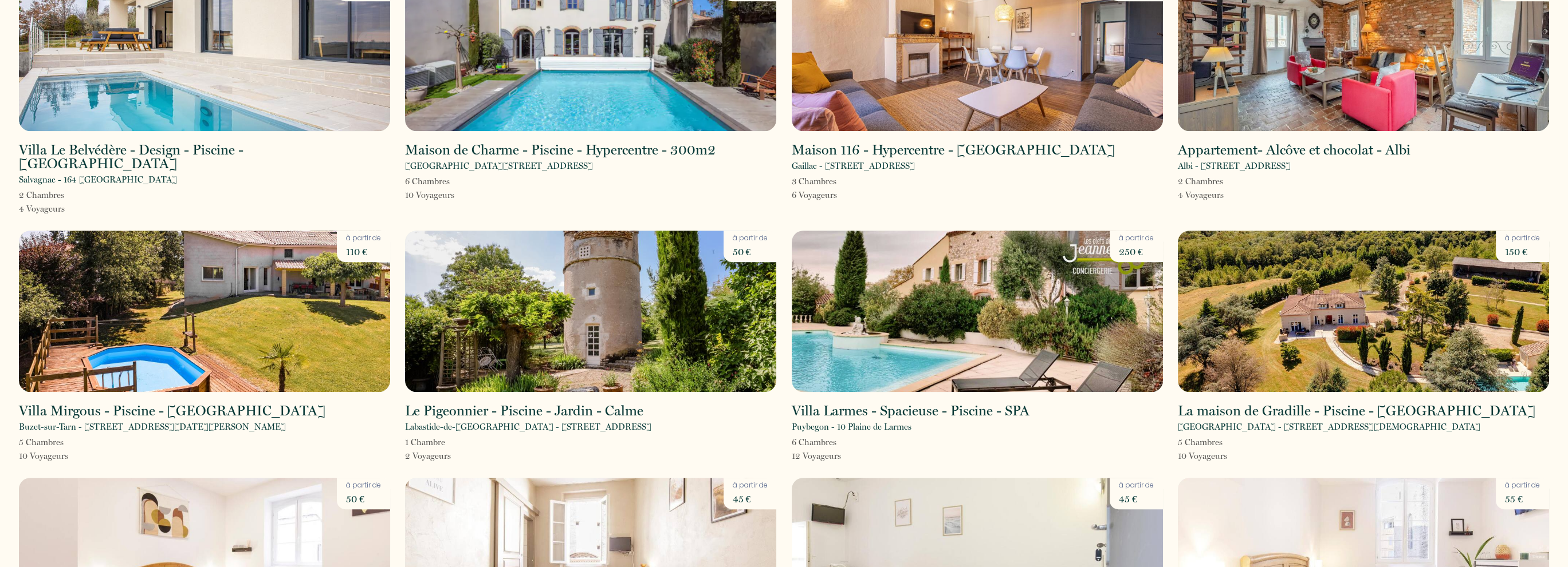
scroll to position [1088, 0]
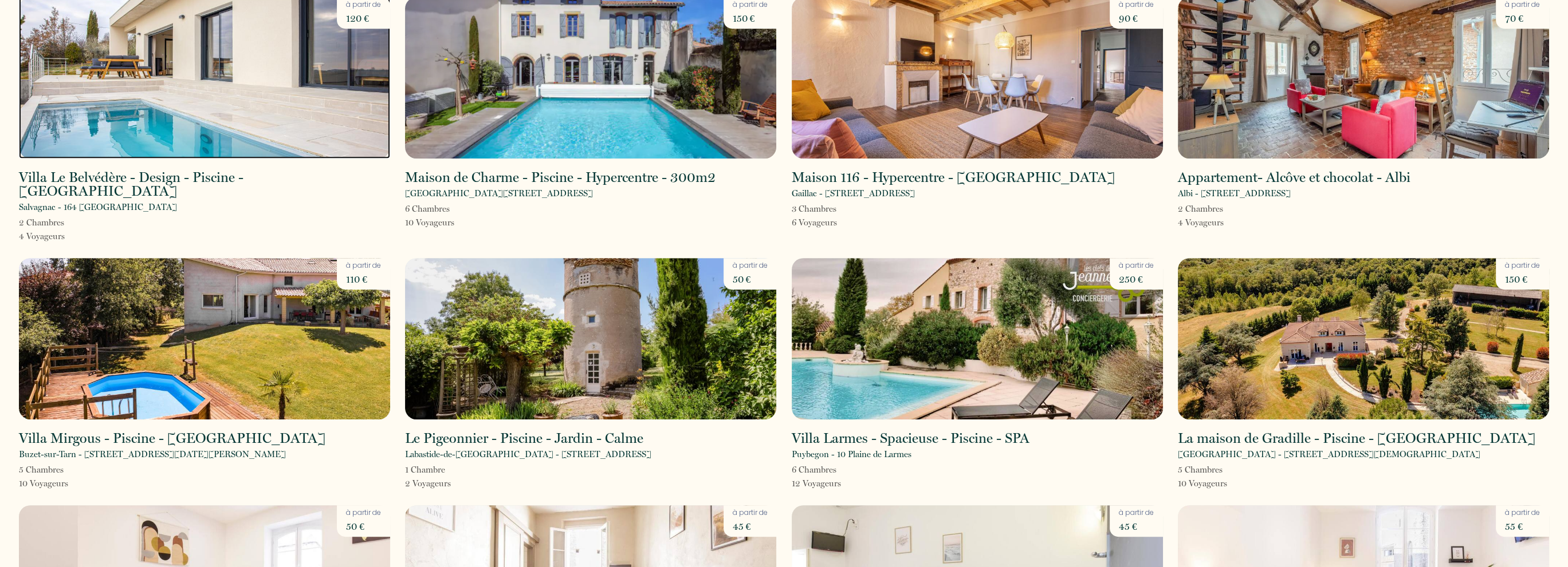
click at [261, 78] on img at bounding box center [204, 78] width 371 height 161
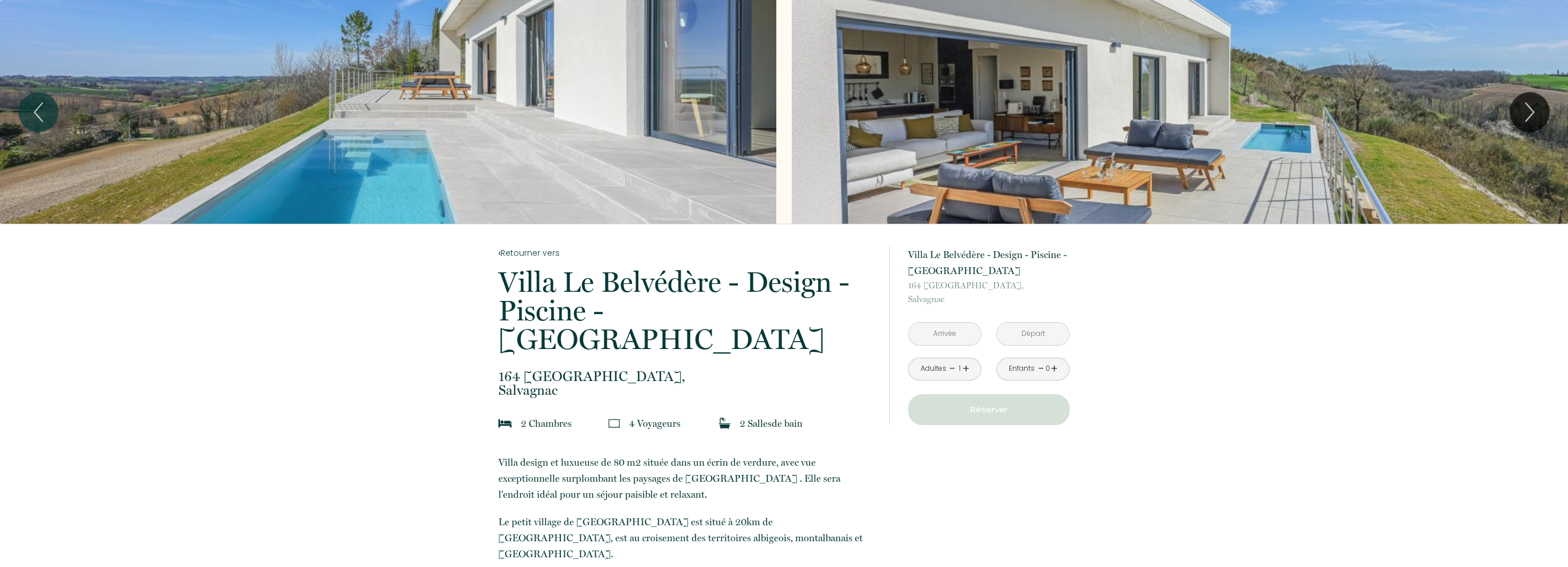
click at [949, 332] on input "text" at bounding box center [944, 333] width 72 height 23
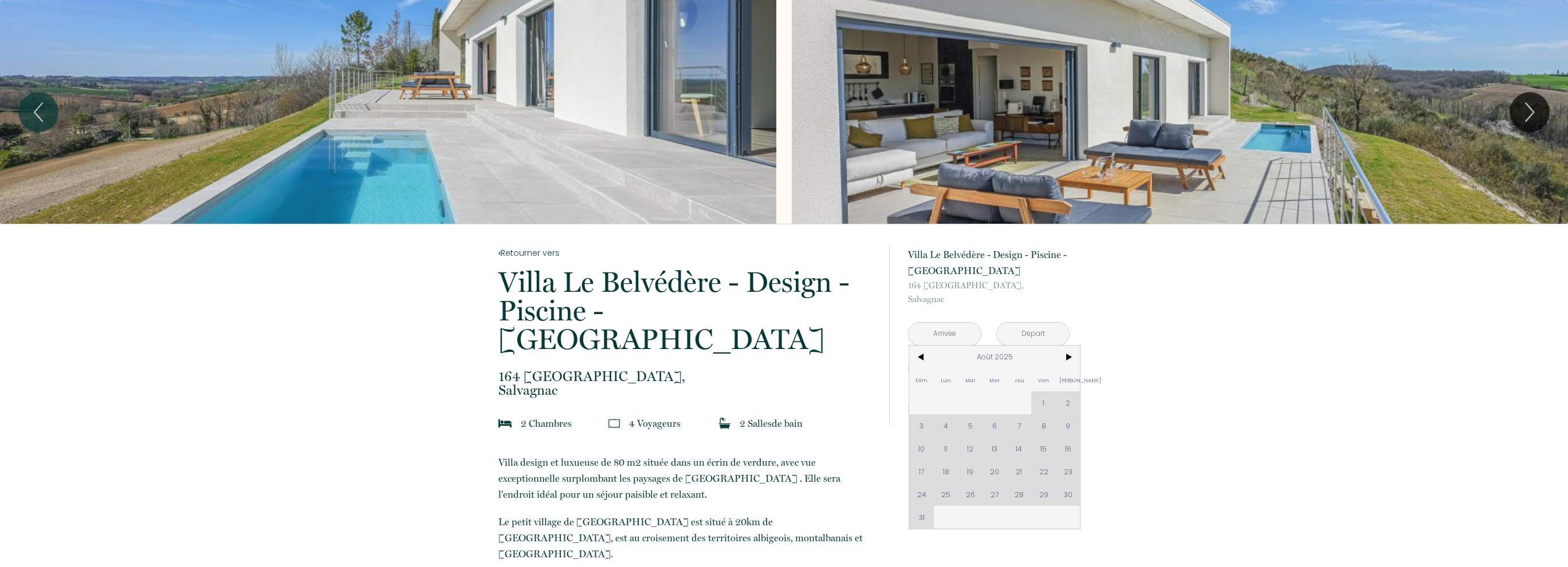
click at [1018, 471] on div "Dim Lun Mar Mer Jeu Ven Sam 1 2 3 4 5 6 7 8 9 10 11 12 13 14 15 16 17 18 19 20 …" at bounding box center [994, 438] width 171 height 183
click at [1020, 471] on div "Dim Lun Mar Mer Jeu Ven Sam 1 2 3 4 5 6 7 8 9 10 11 12 13 14 15 16 17 18 19 20 …" at bounding box center [994, 438] width 171 height 183
click at [1015, 494] on div "Dim Lun Mar Mer Jeu Ven Sam 1 2 3 4 5 6 7 8 9 10 11 12 13 14 15 16 17 18 19 20 …" at bounding box center [994, 438] width 171 height 183
click at [1019, 475] on div "Dim Lun Mar Mer Jeu Ven Sam 1 2 3 4 5 6 7 8 9 10 11 12 13 14 15 16 17 18 19 20 …" at bounding box center [994, 438] width 171 height 183
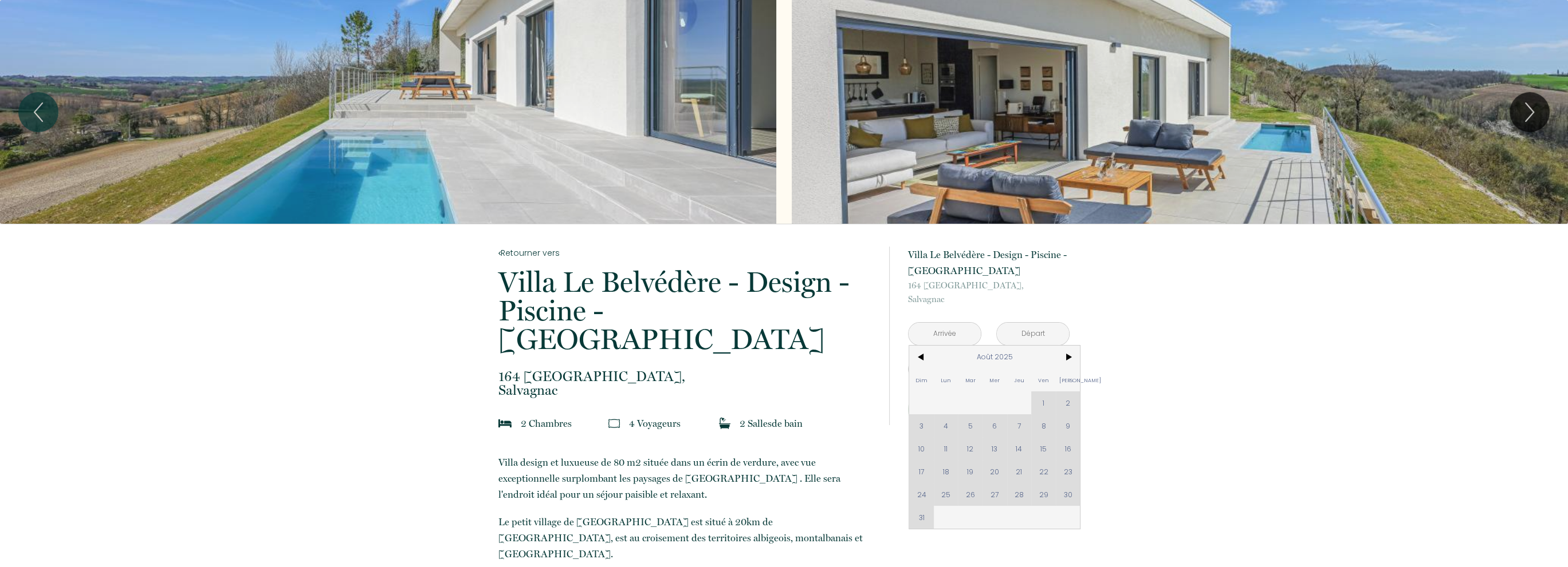
click at [1018, 499] on div "Dim Lun Mar Mer Jeu Ven Sam 1 2 3 4 5 6 7 8 9 10 11 12 13 14 15 16 17 18 19 20 …" at bounding box center [994, 438] width 171 height 183
drag, startPoint x: 1015, startPoint y: 469, endPoint x: 1019, endPoint y: 479, distance: 10.8
click at [1015, 468] on div "Dim Lun Mar Mer Jeu Ven Sam 1 2 3 4 5 6 7 8 9 10 11 12 13 14 15 16 17 18 19 20 …" at bounding box center [994, 438] width 171 height 183
click at [1021, 490] on div "Dim Lun Mar Mer Jeu Ven Sam 1 2 3 4 5 6 7 8 9 10 11 12 13 14 15 16 17 18 19 20 …" at bounding box center [994, 438] width 171 height 183
click at [1068, 357] on span ">" at bounding box center [1067, 357] width 24 height 23
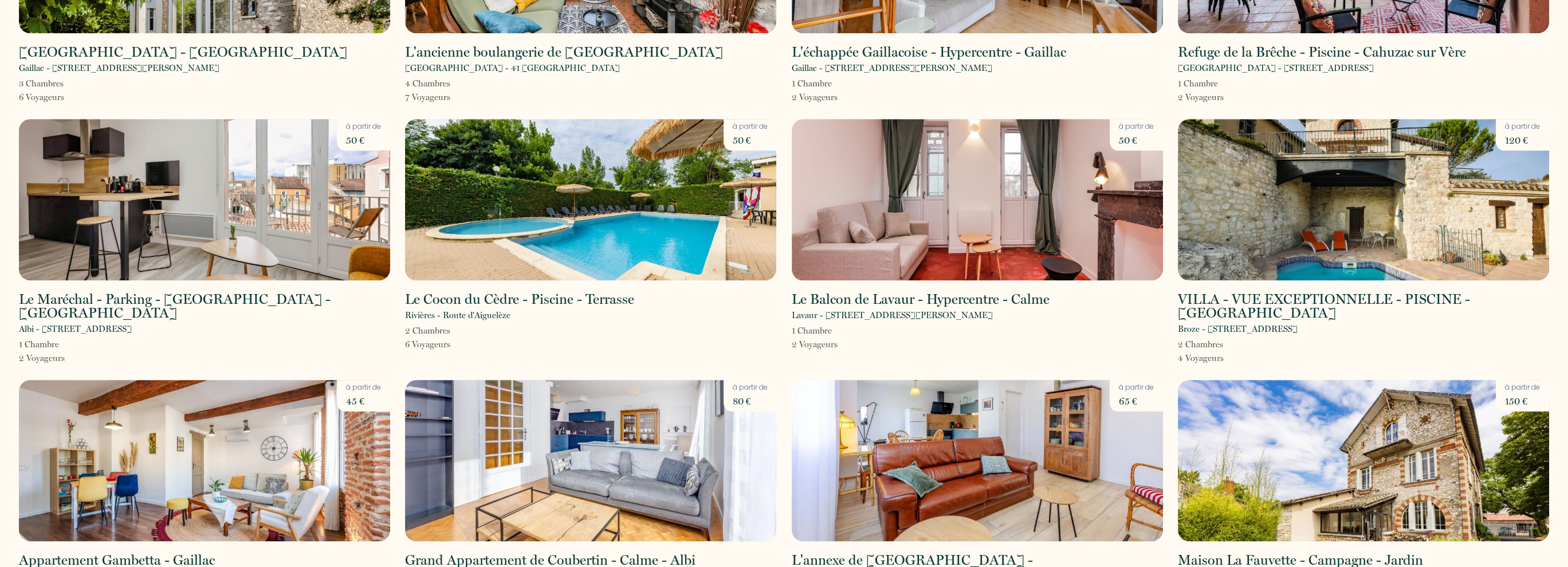
scroll to position [1856, 0]
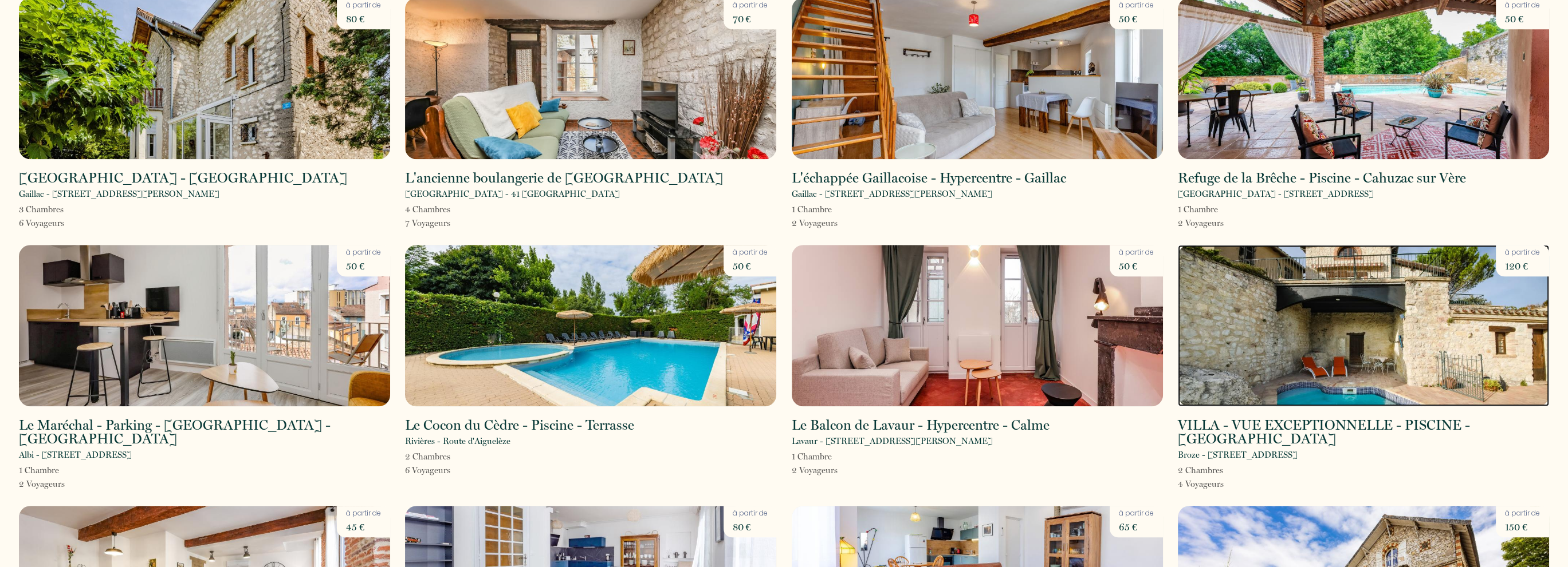
click at [1273, 288] on img at bounding box center [1363, 326] width 371 height 161
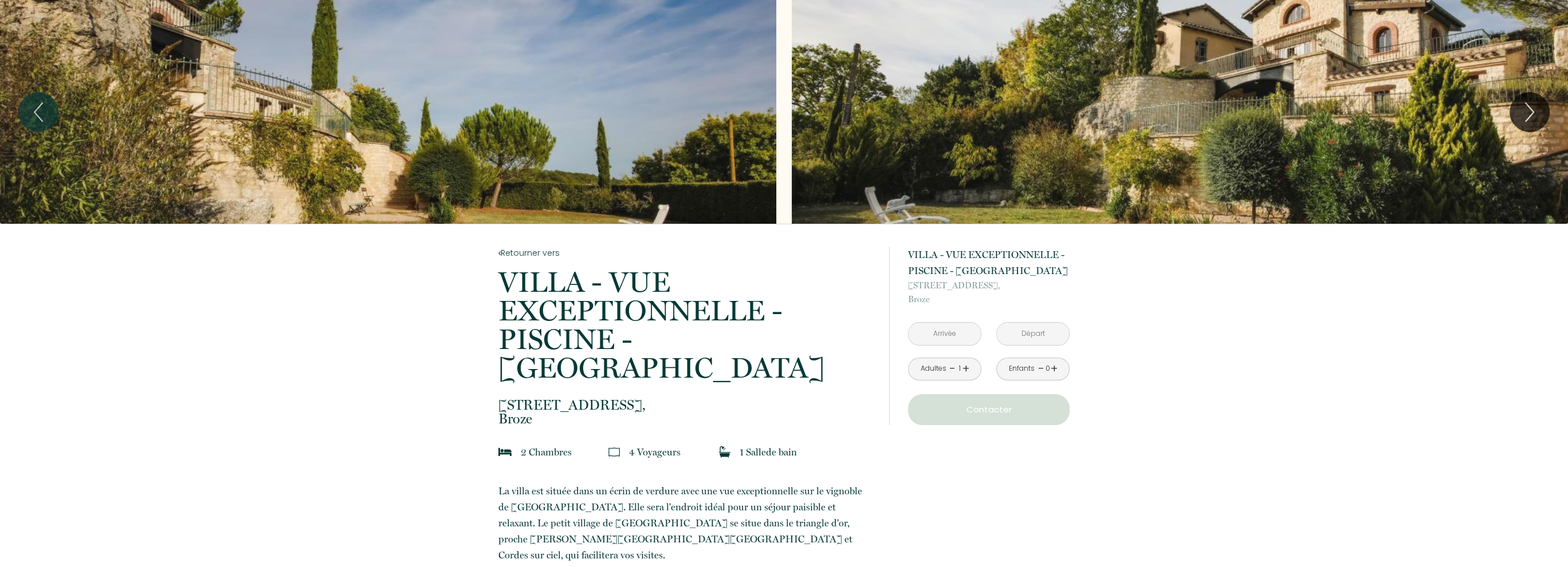
click at [946, 324] on input "text" at bounding box center [944, 333] width 72 height 23
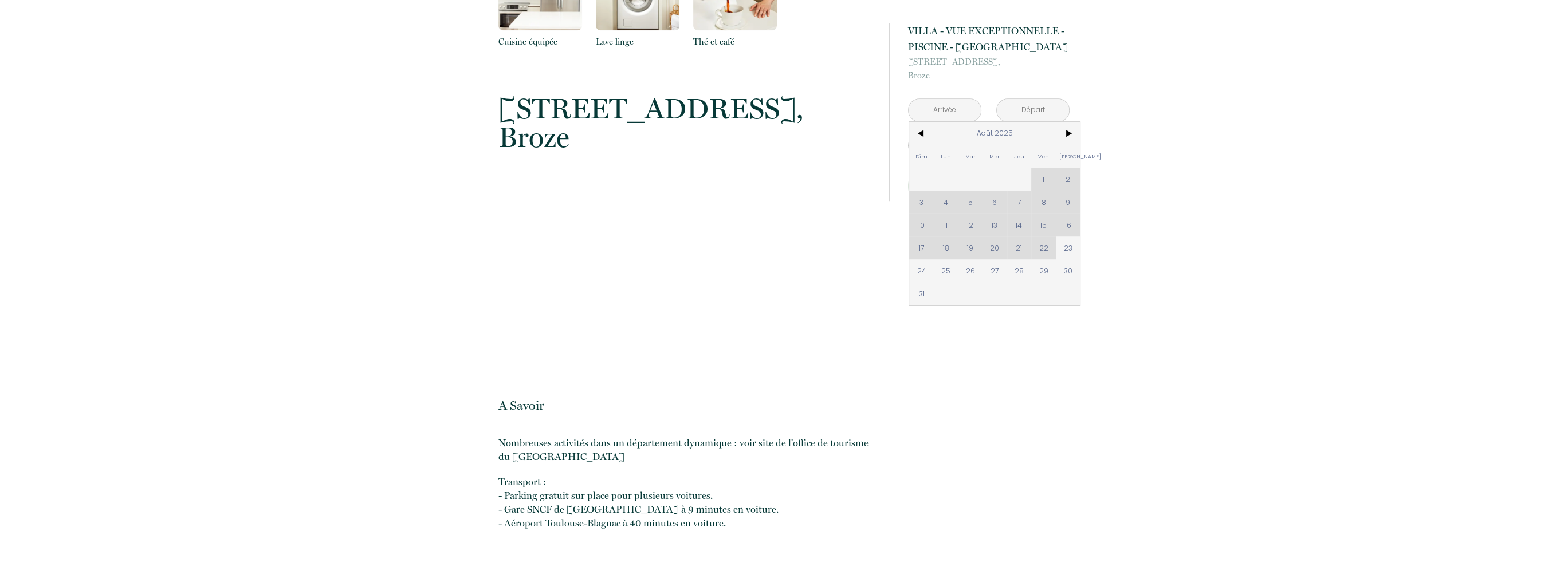
scroll to position [1145, 0]
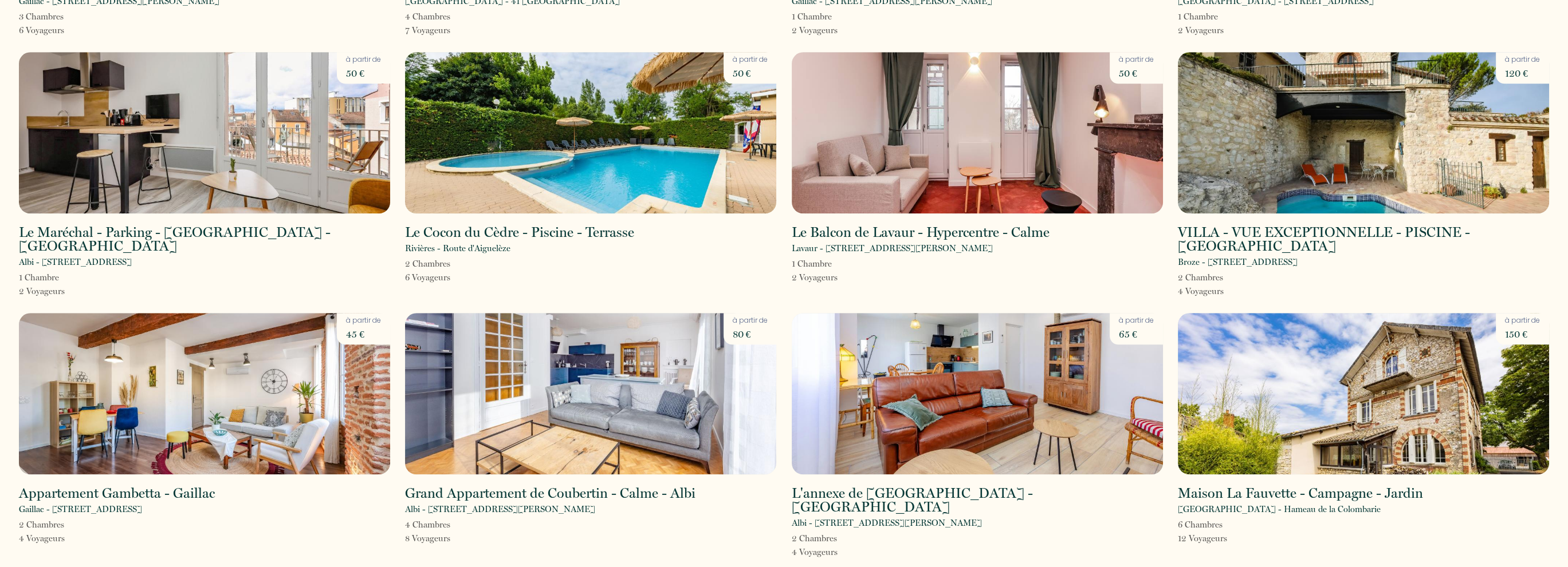
scroll to position [1947, 0]
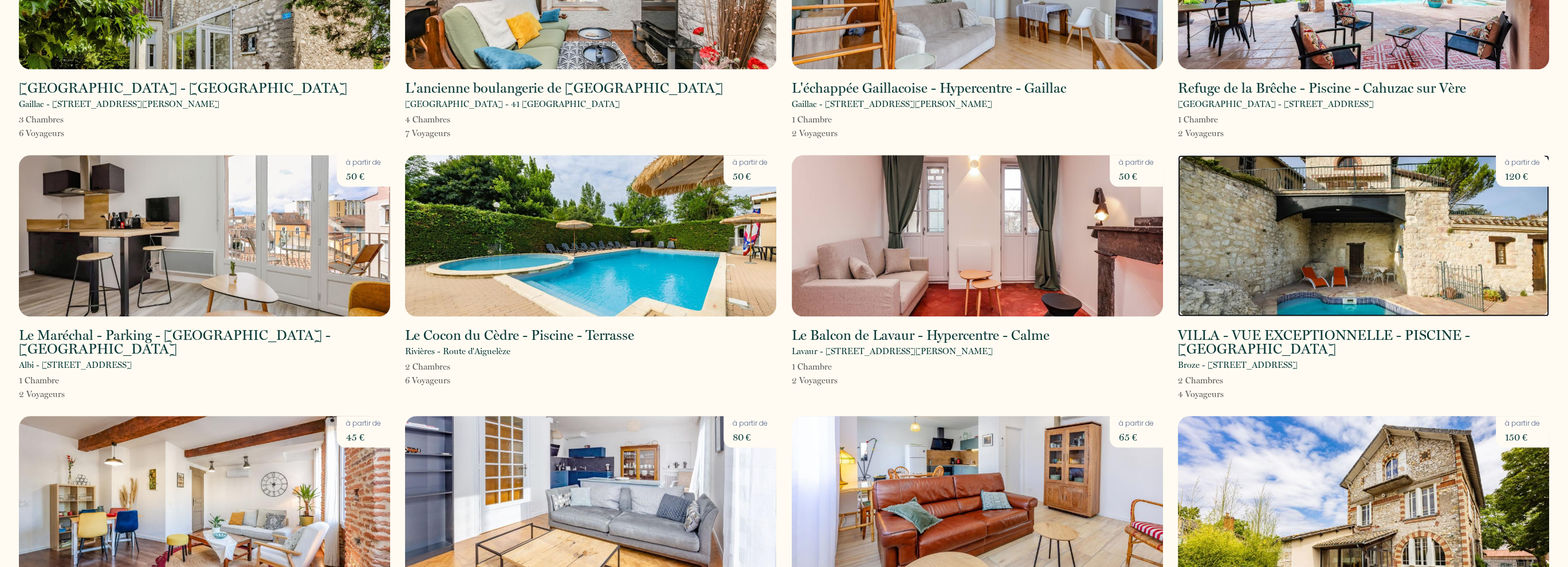
click at [1326, 178] on img at bounding box center [1363, 236] width 371 height 161
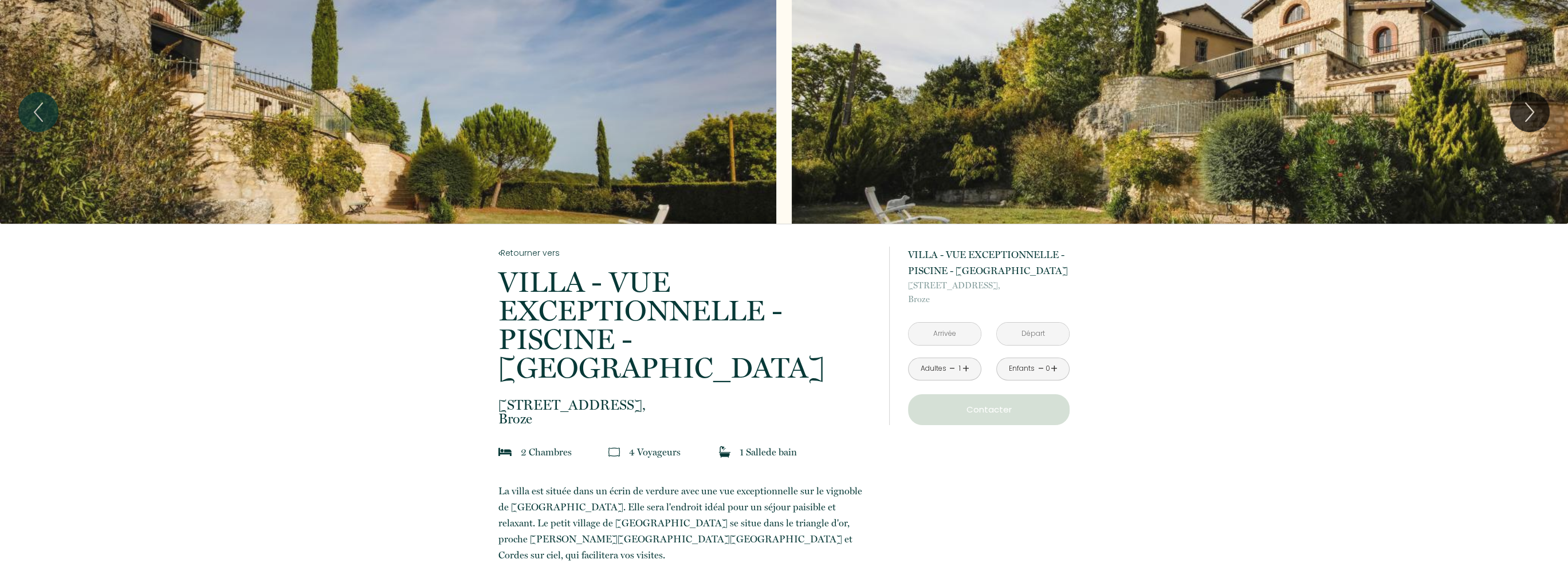
click at [945, 333] on input "text" at bounding box center [944, 333] width 72 height 23
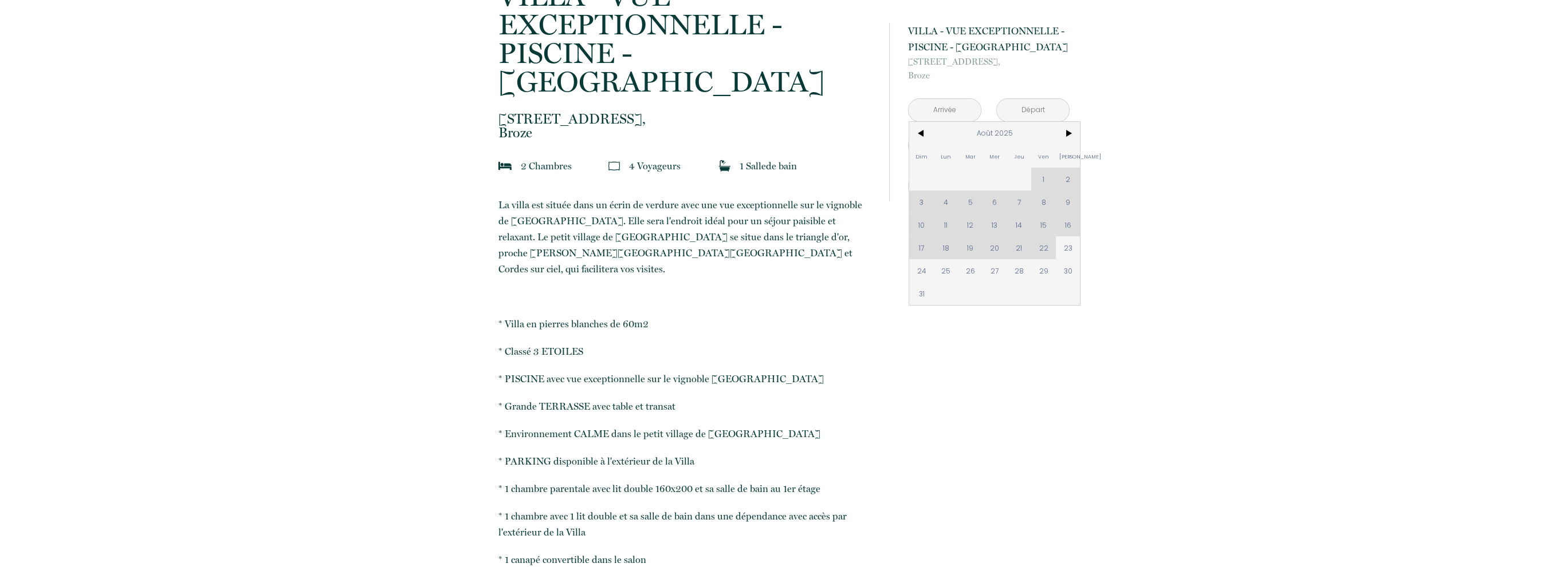
scroll to position [344, 0]
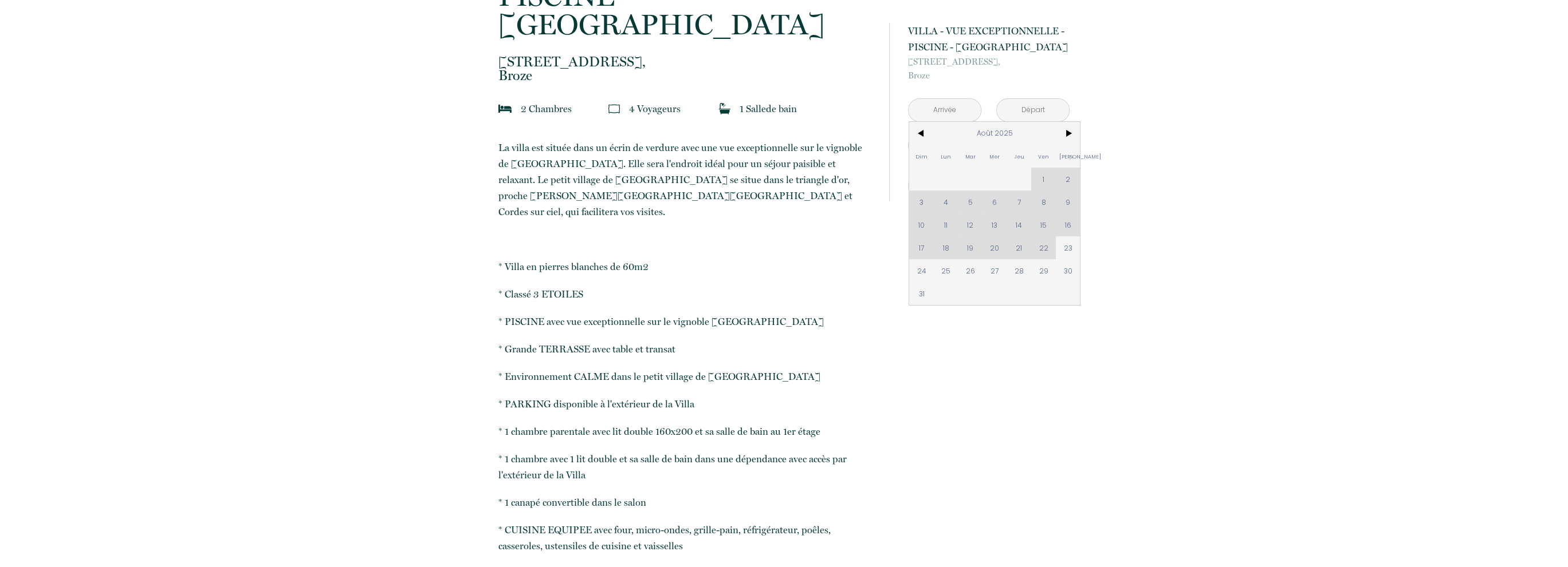
click at [603, 396] on p "* PARKING disponible à l'extérieur de la Villa" at bounding box center [686, 404] width 376 height 16
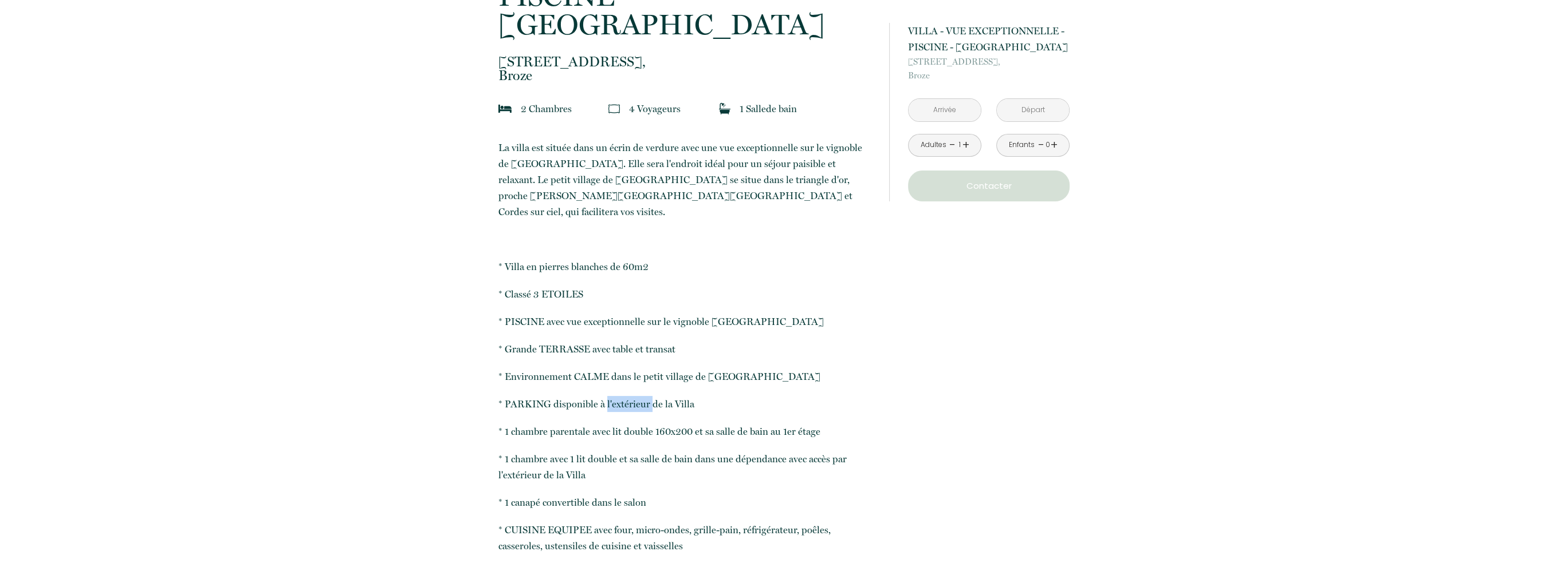
click at [603, 396] on p "* PARKING disponible à l'extérieur de la Villa" at bounding box center [686, 404] width 376 height 16
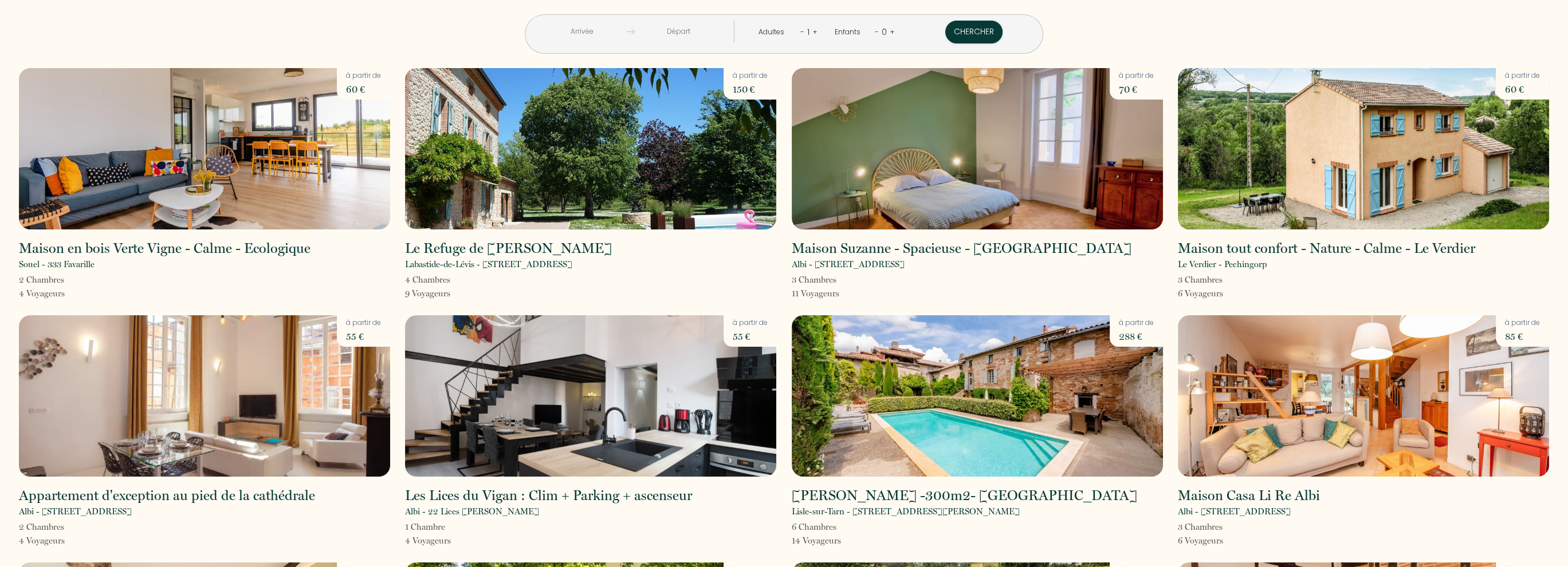
click at [813, 31] on link "+" at bounding box center [815, 31] width 5 height 11
click at [890, 31] on link "+" at bounding box center [892, 31] width 5 height 11
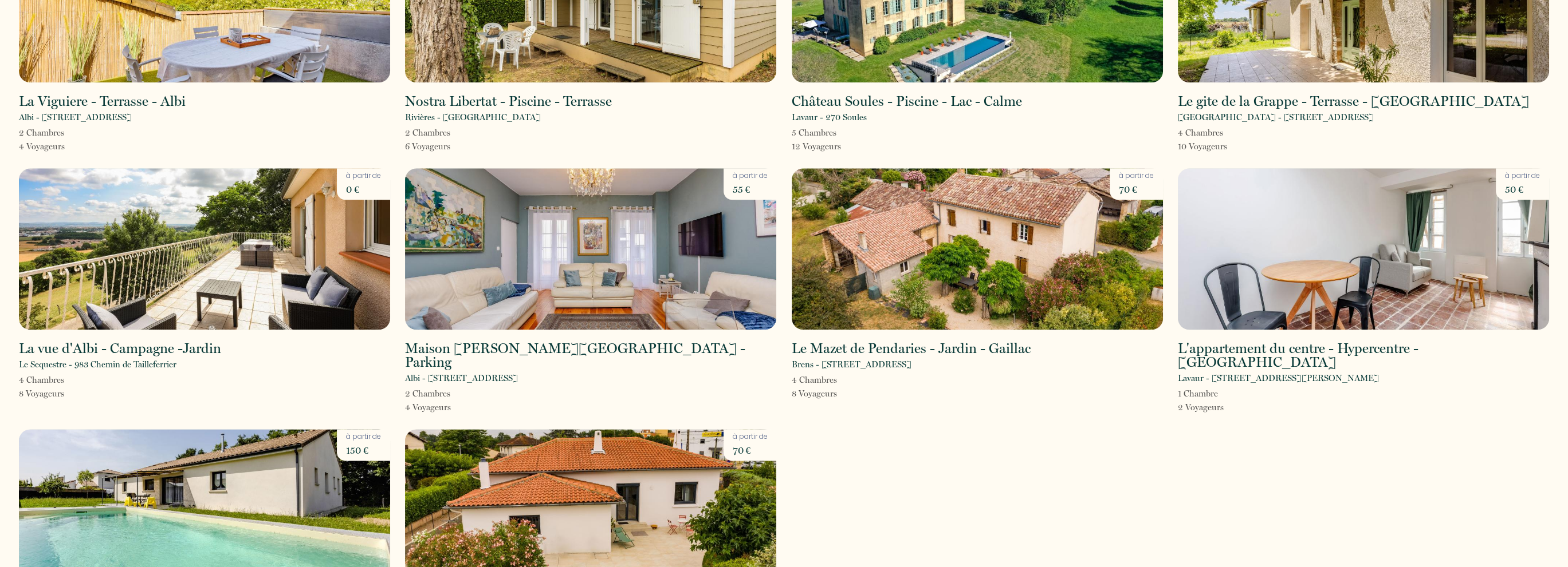
scroll to position [2716, 0]
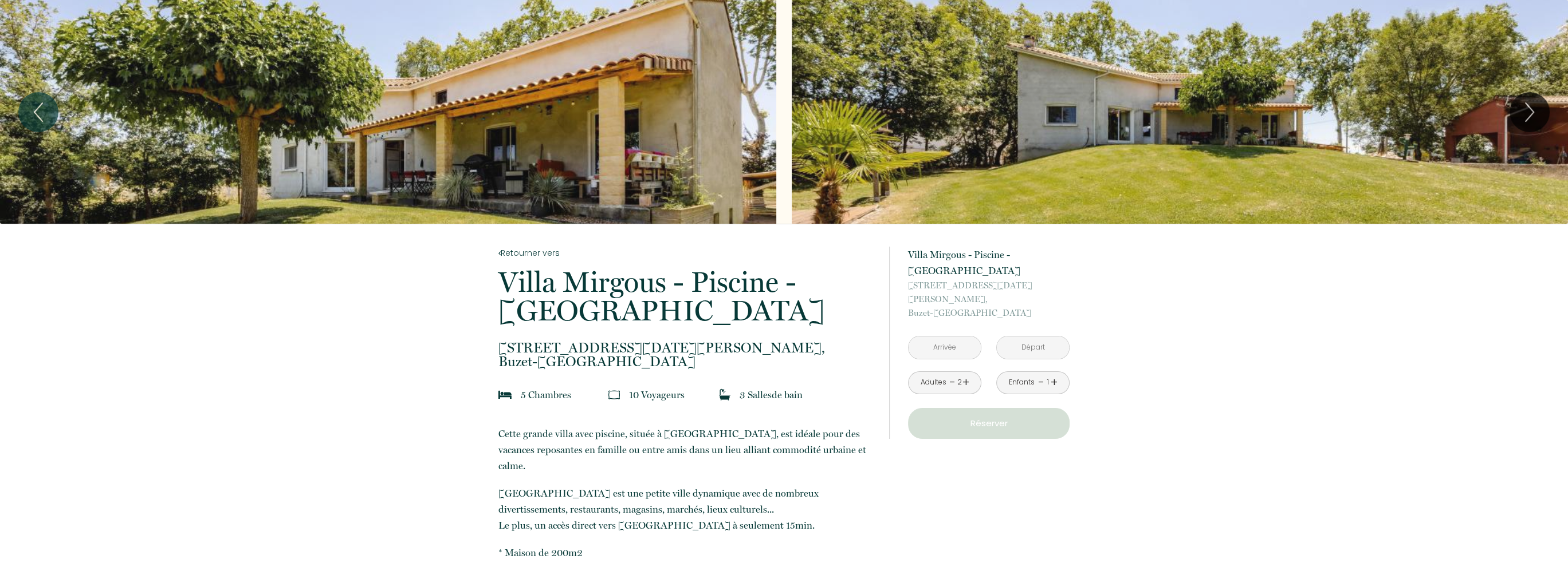
scroll to position [57, 0]
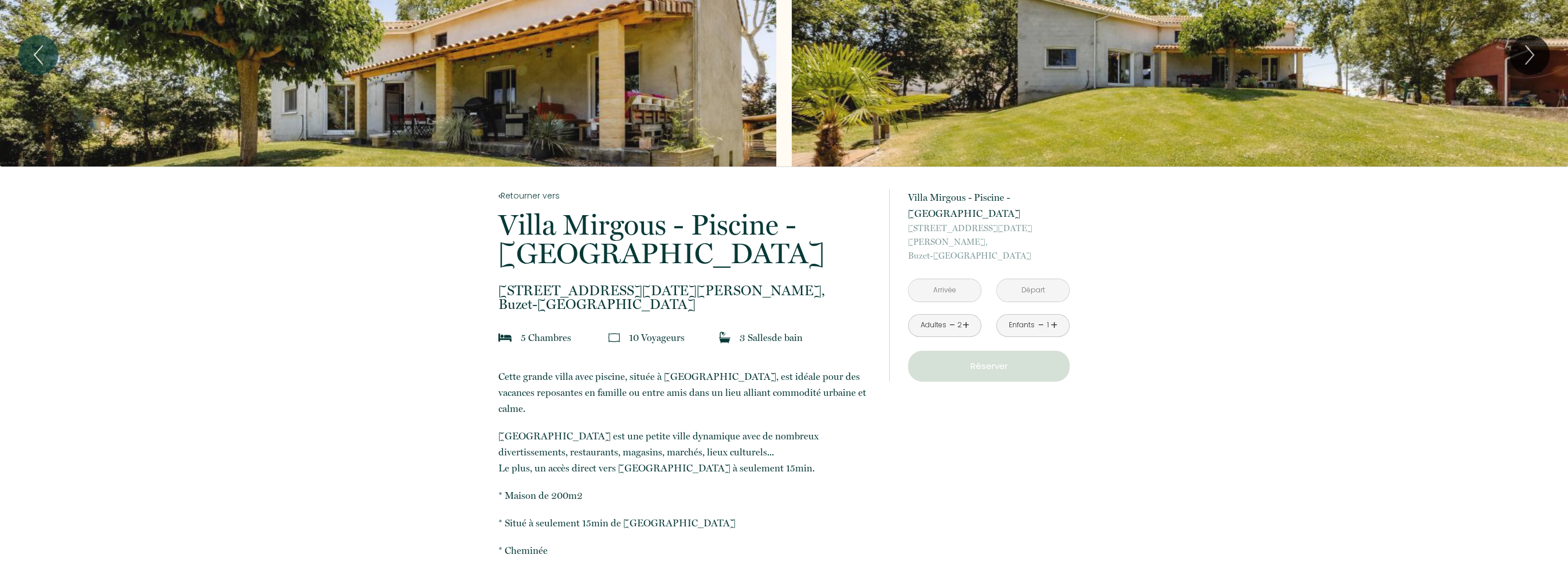
click at [957, 281] on input "text" at bounding box center [944, 291] width 72 height 23
click at [946, 280] on input "text" at bounding box center [944, 291] width 72 height 23
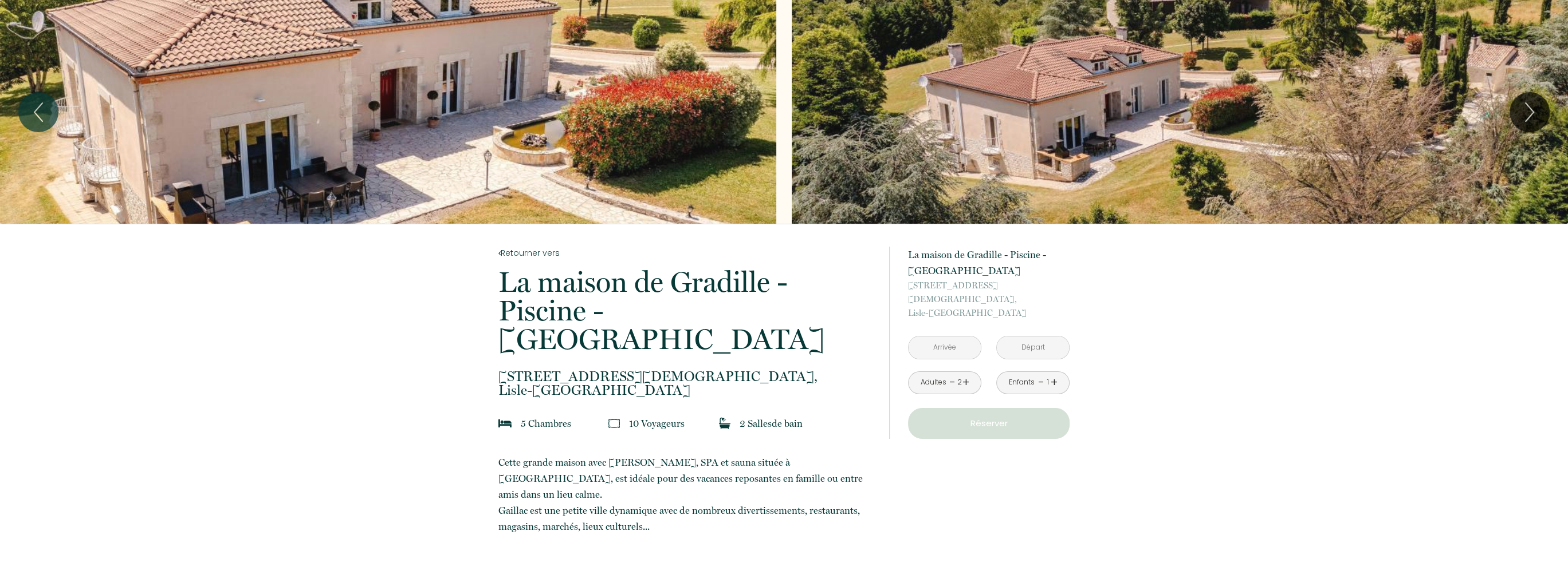
click at [971, 337] on input "text" at bounding box center [944, 348] width 72 height 23
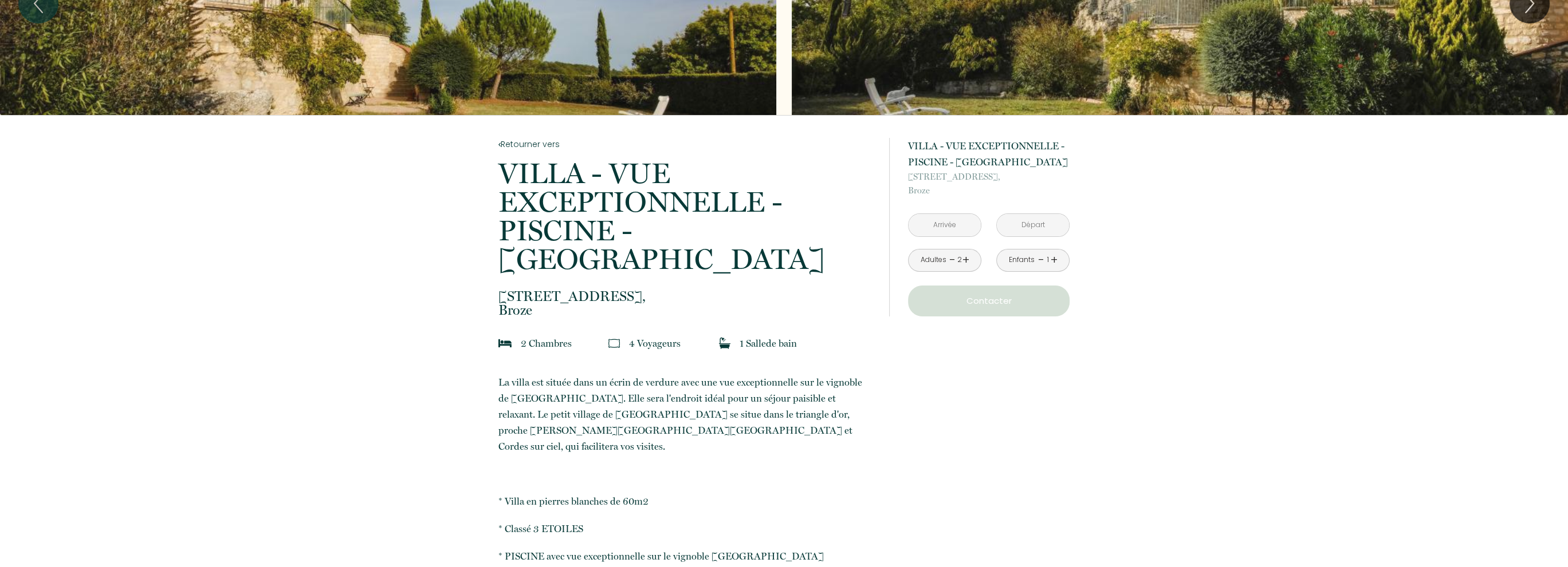
scroll to position [114, 0]
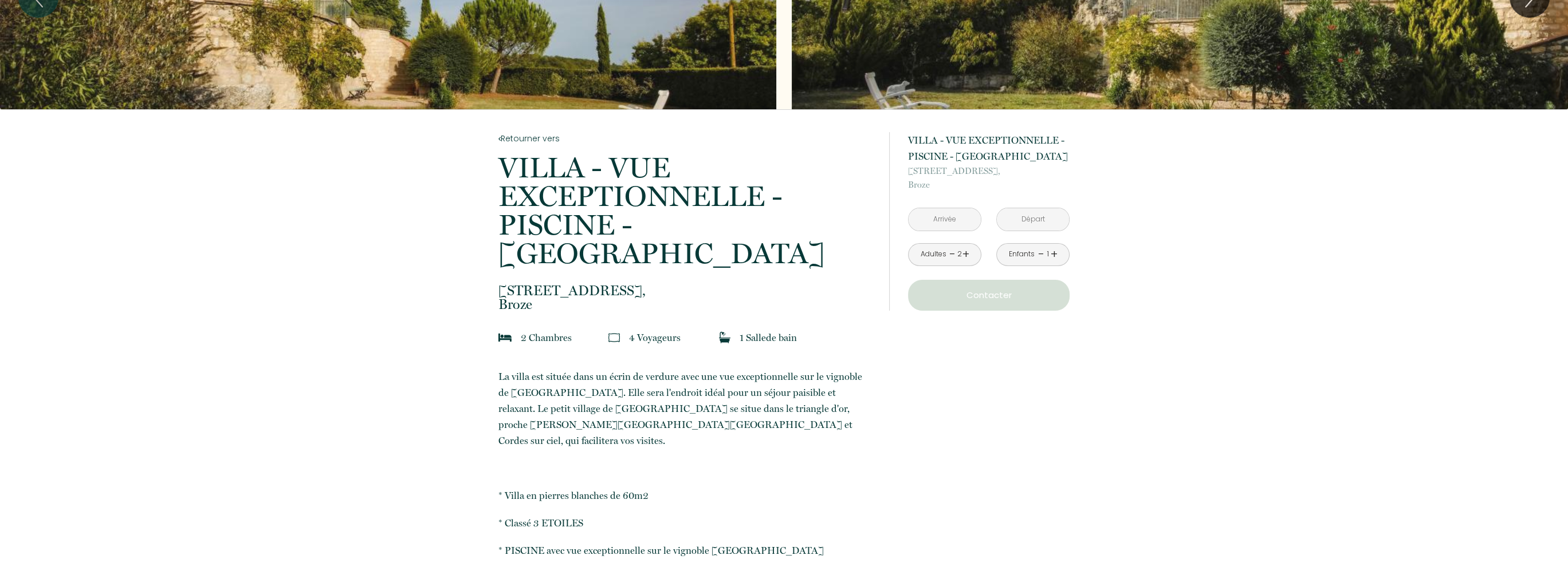
click at [936, 218] on input "text" at bounding box center [944, 219] width 72 height 23
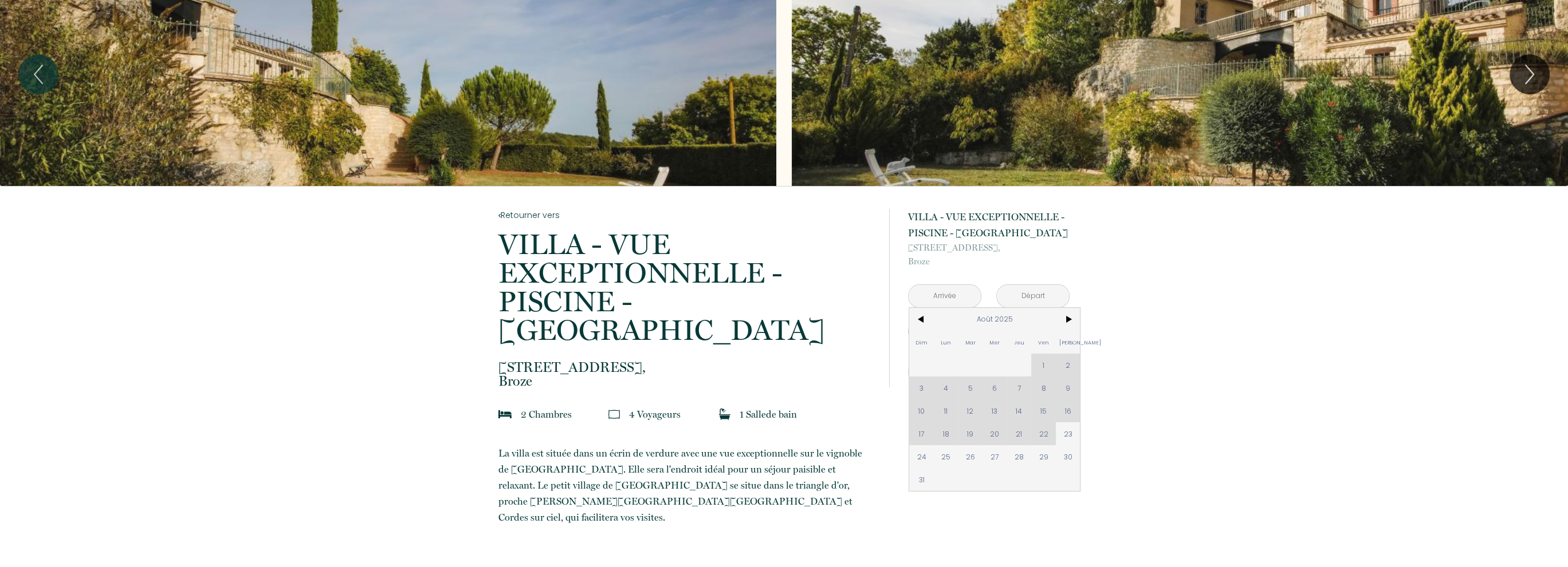
scroll to position [0, 0]
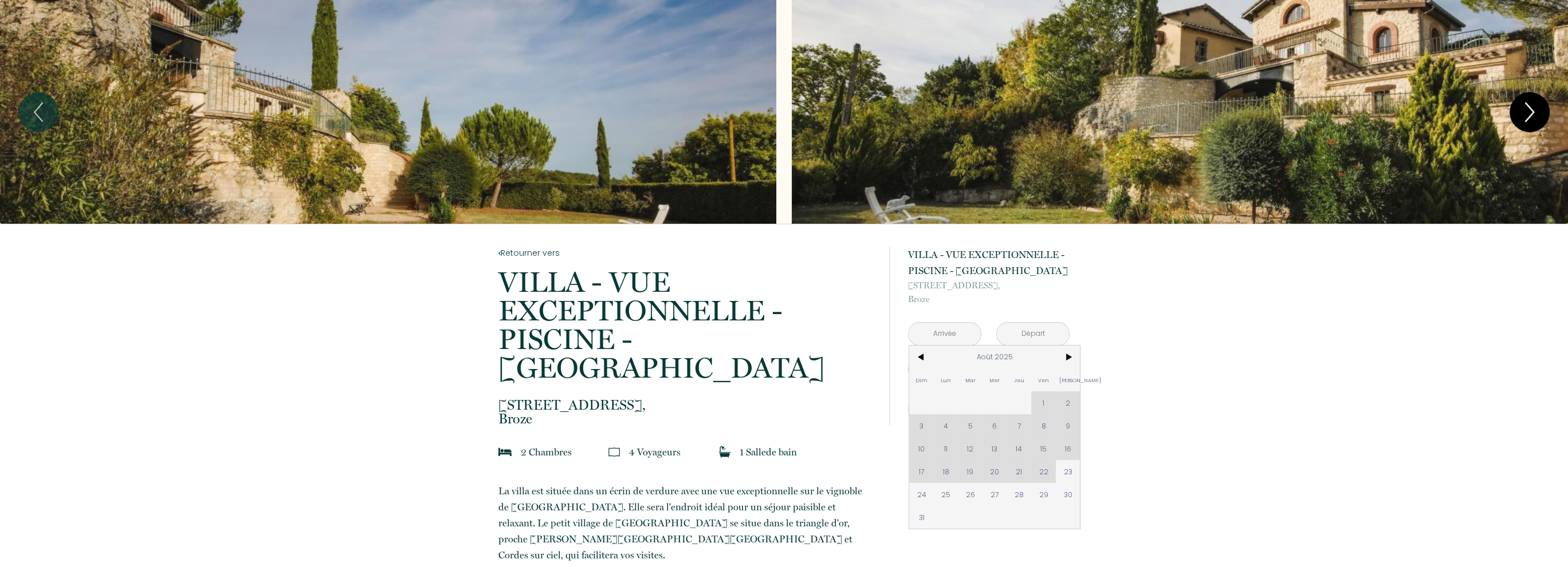
click at [1527, 109] on icon "Next" at bounding box center [1529, 112] width 24 height 34
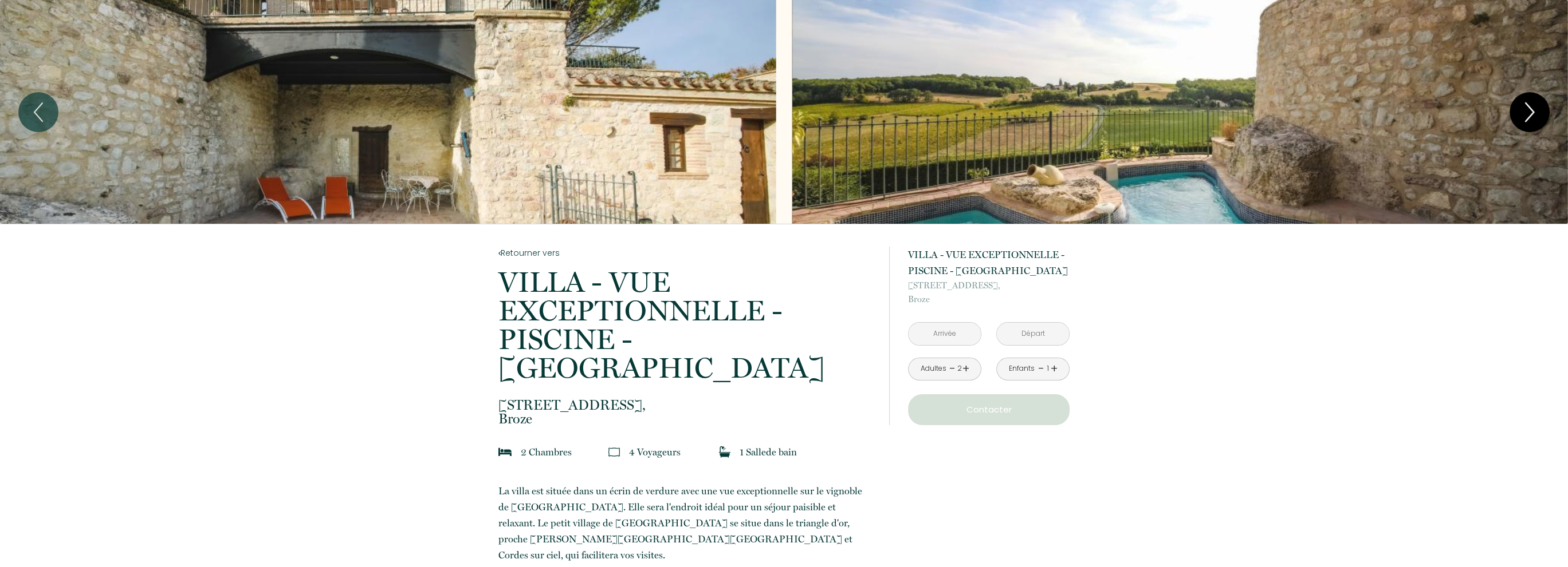
click at [1527, 109] on icon "Next" at bounding box center [1529, 112] width 24 height 34
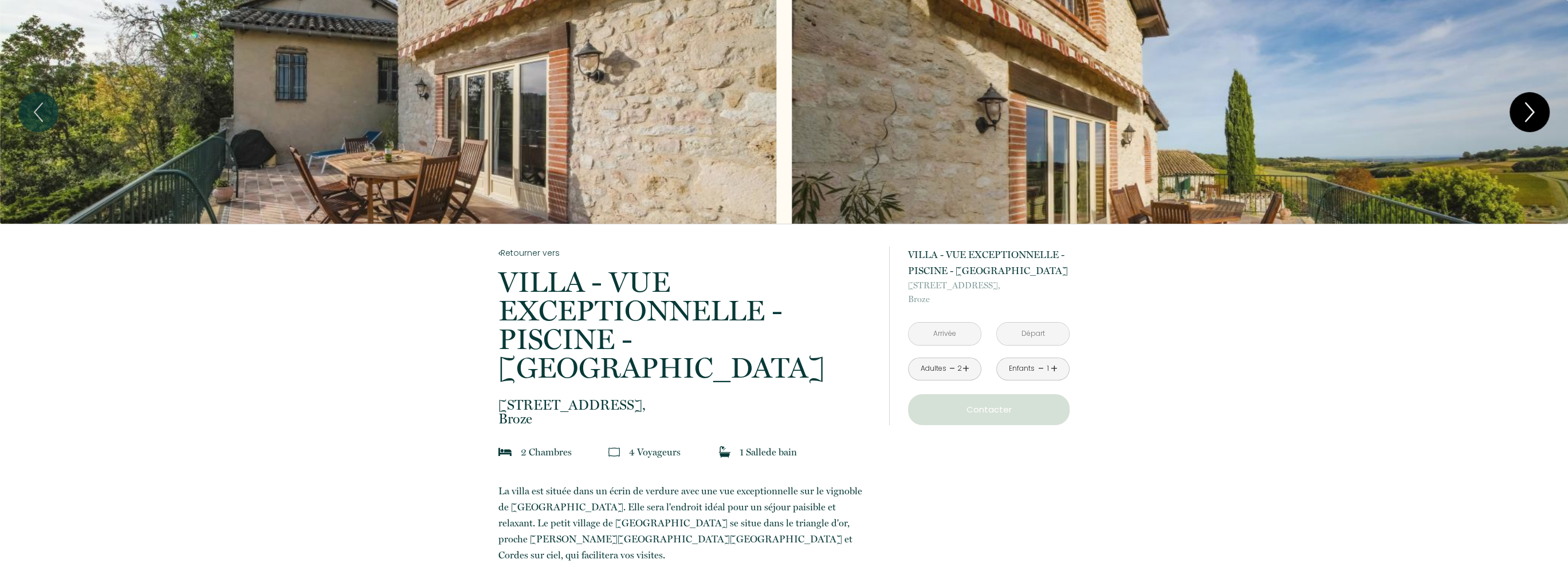
click at [1527, 109] on icon "Next" at bounding box center [1529, 112] width 24 height 34
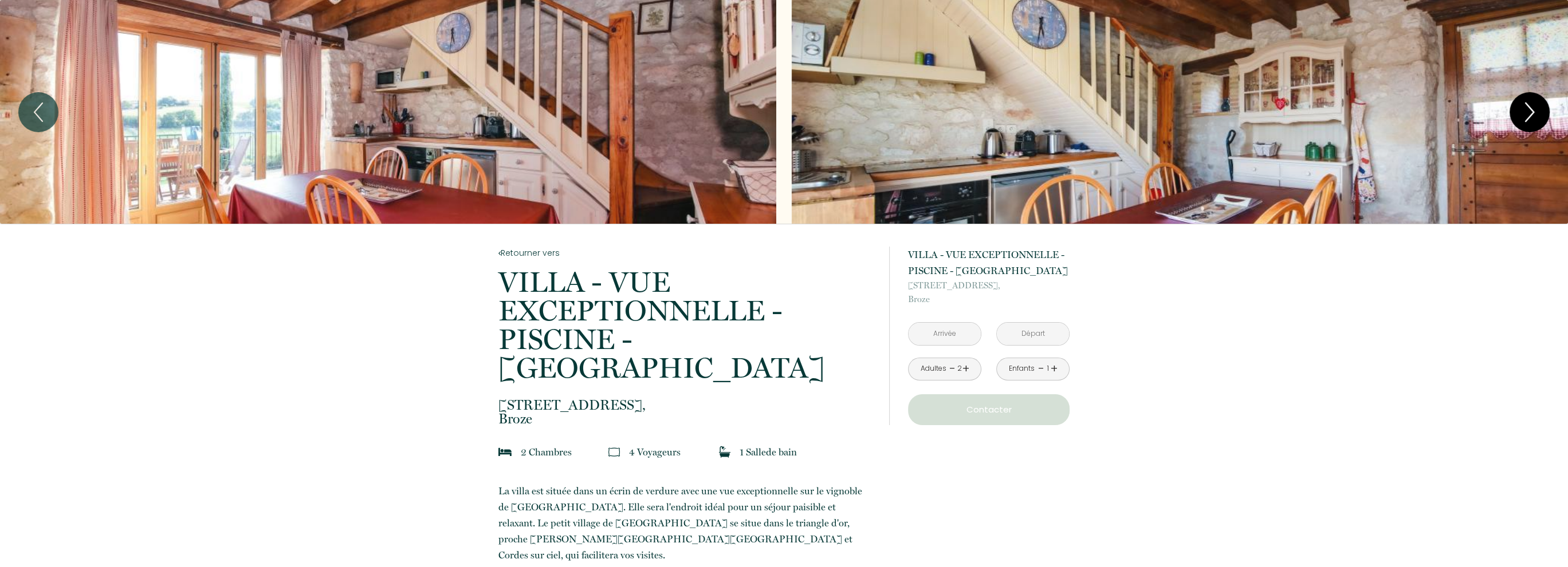
click at [1527, 109] on icon "Next" at bounding box center [1529, 112] width 24 height 34
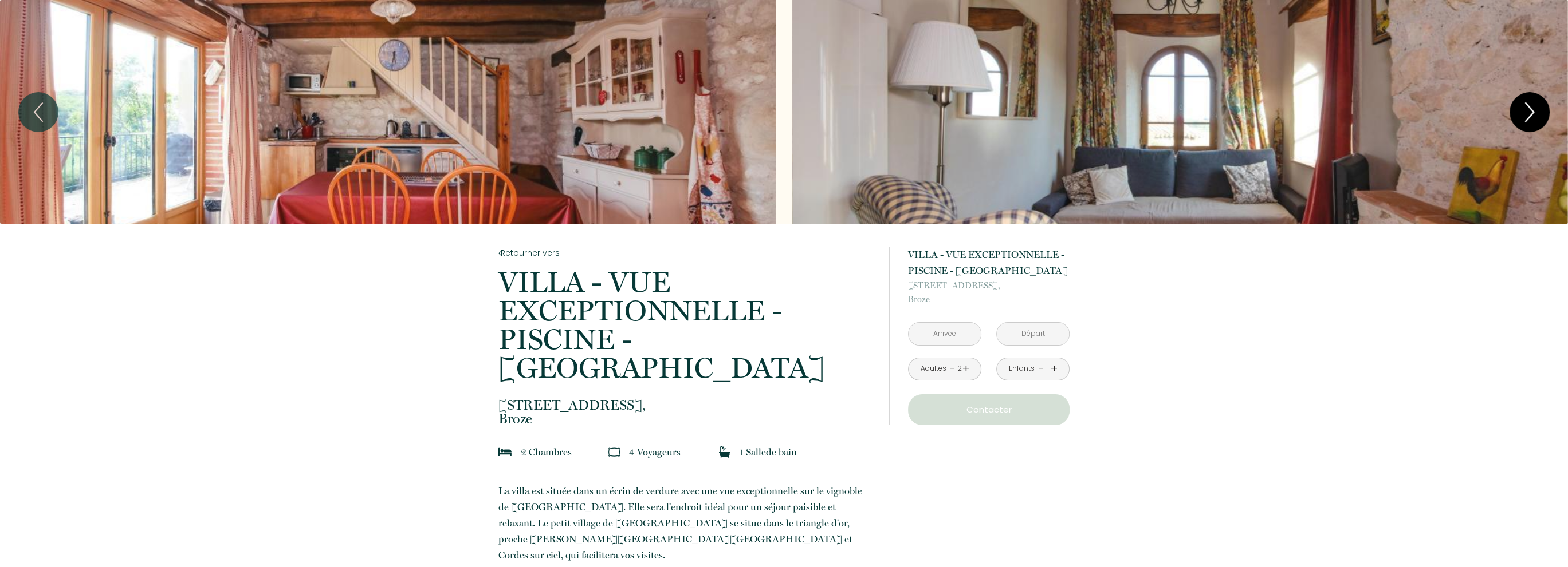
click at [1527, 109] on icon "Next" at bounding box center [1529, 112] width 24 height 34
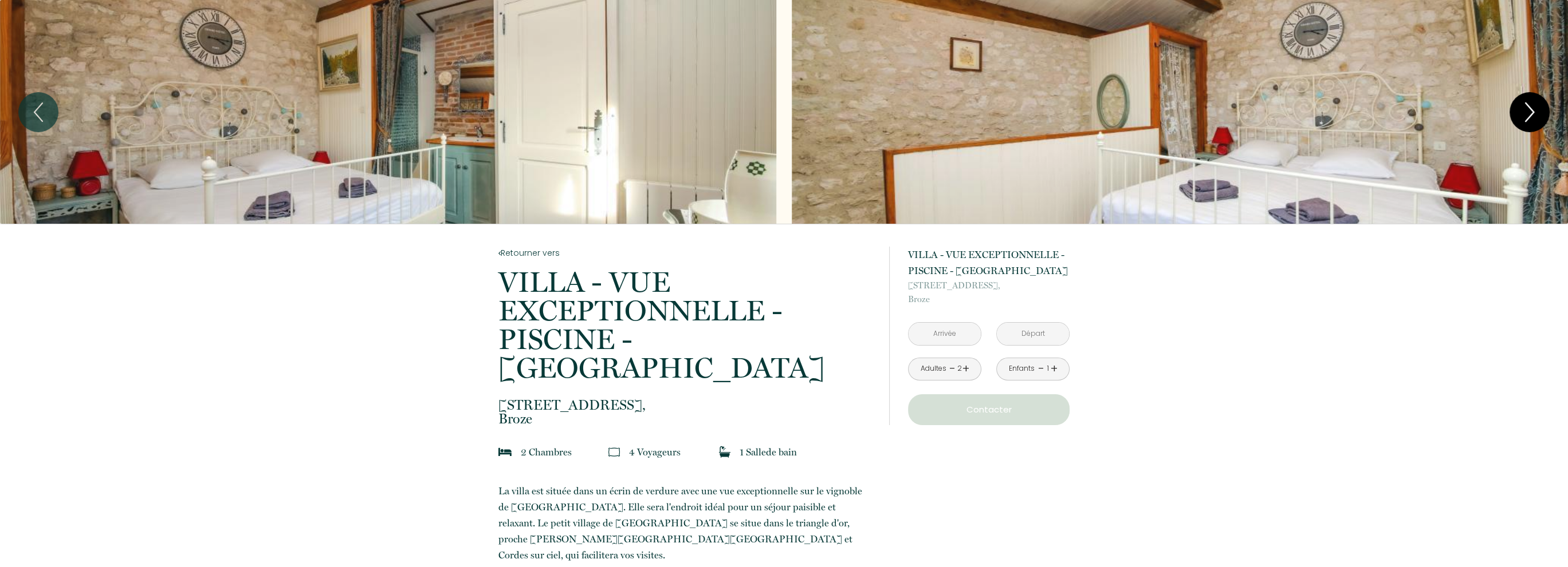
click at [1527, 109] on icon "Next" at bounding box center [1529, 112] width 24 height 34
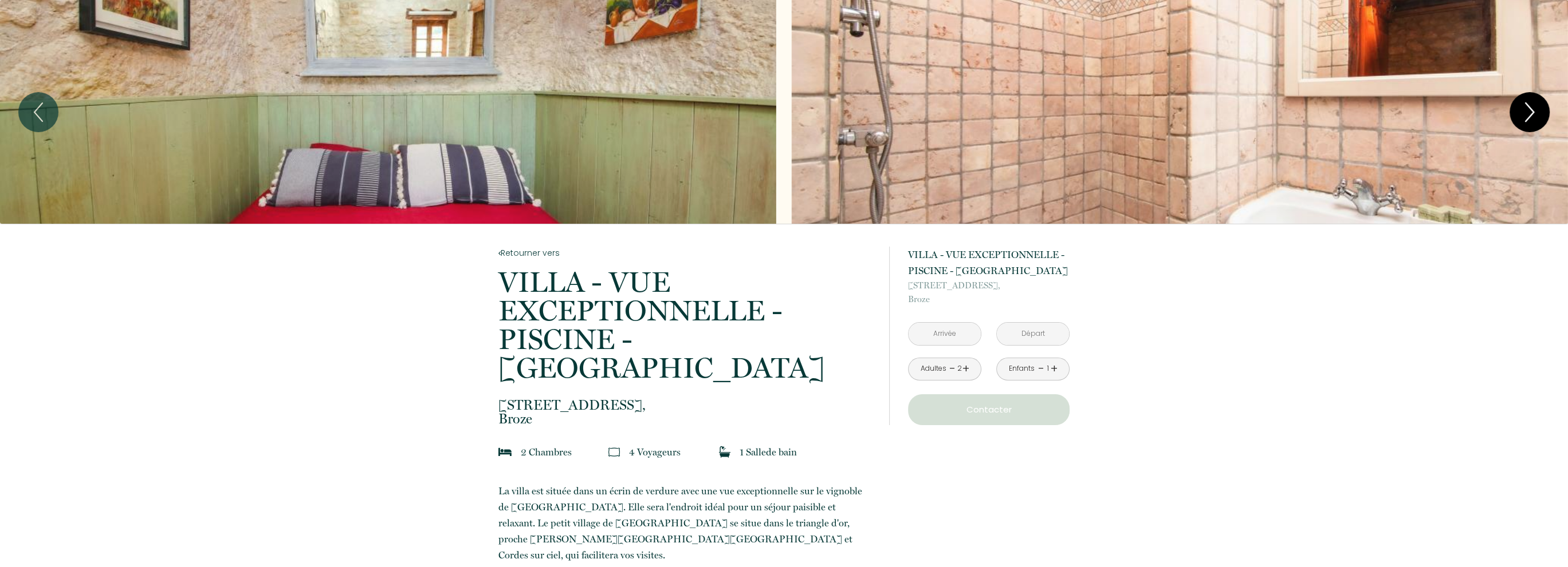
click at [1527, 109] on icon "Next" at bounding box center [1529, 112] width 24 height 34
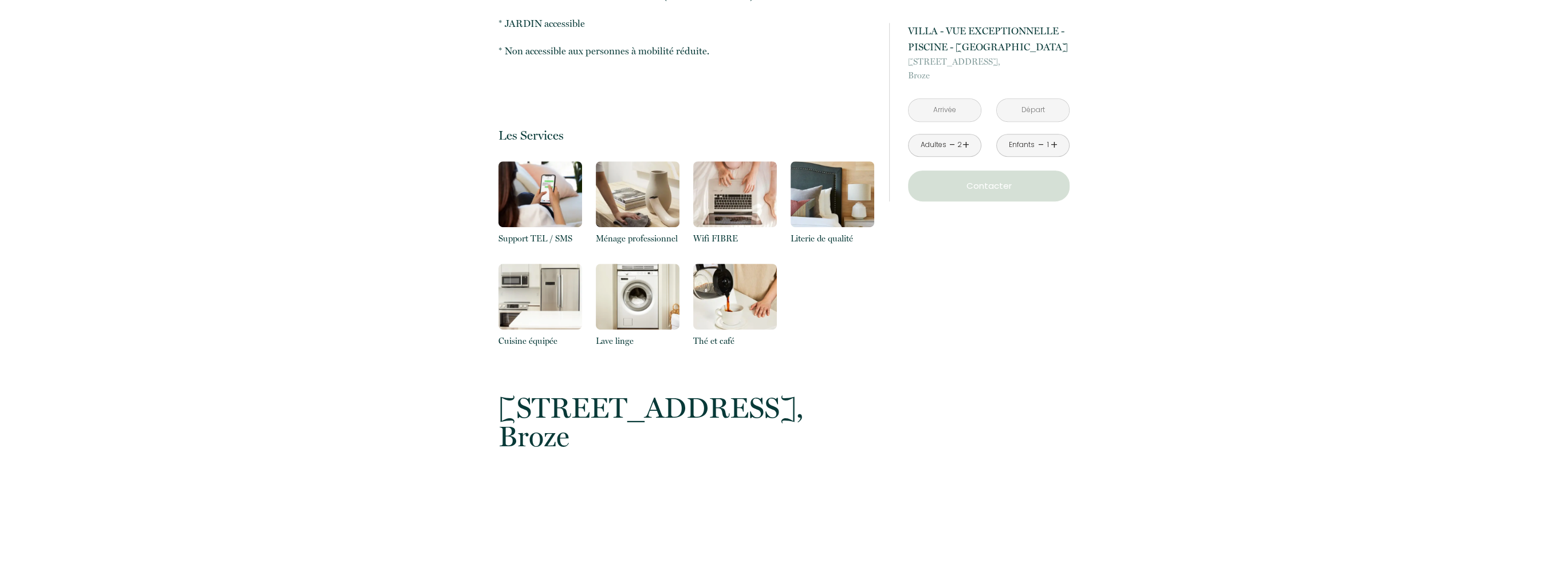
scroll to position [1031, 0]
click at [634, 173] on img at bounding box center [638, 195] width 84 height 66
click at [633, 233] on p "Ménage professionnel" at bounding box center [638, 239] width 84 height 13
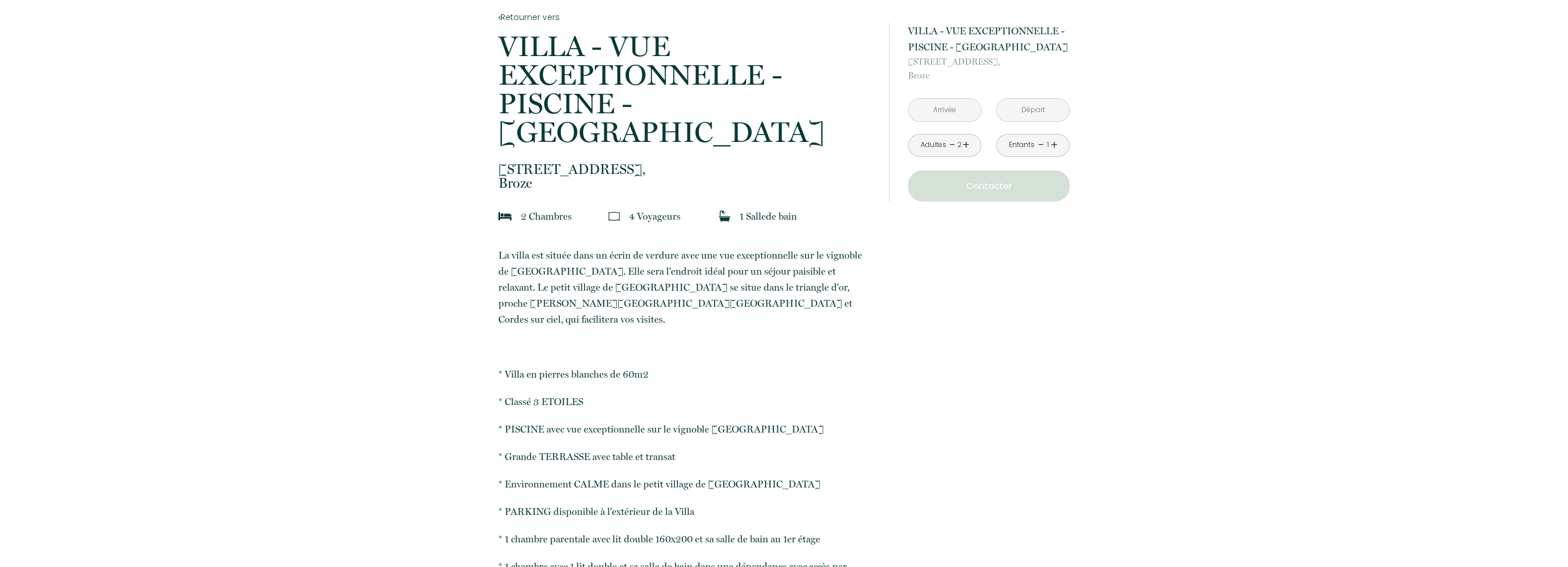
scroll to position [0, 0]
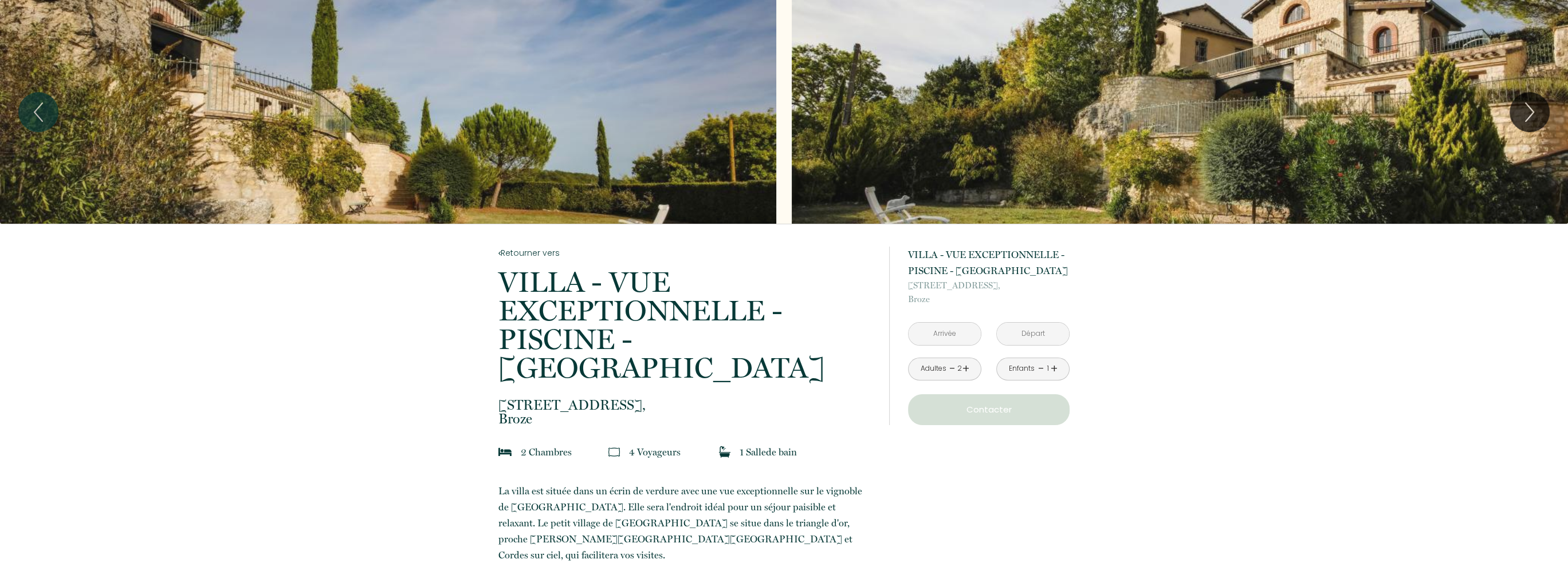
click at [960, 333] on input "text" at bounding box center [944, 333] width 72 height 23
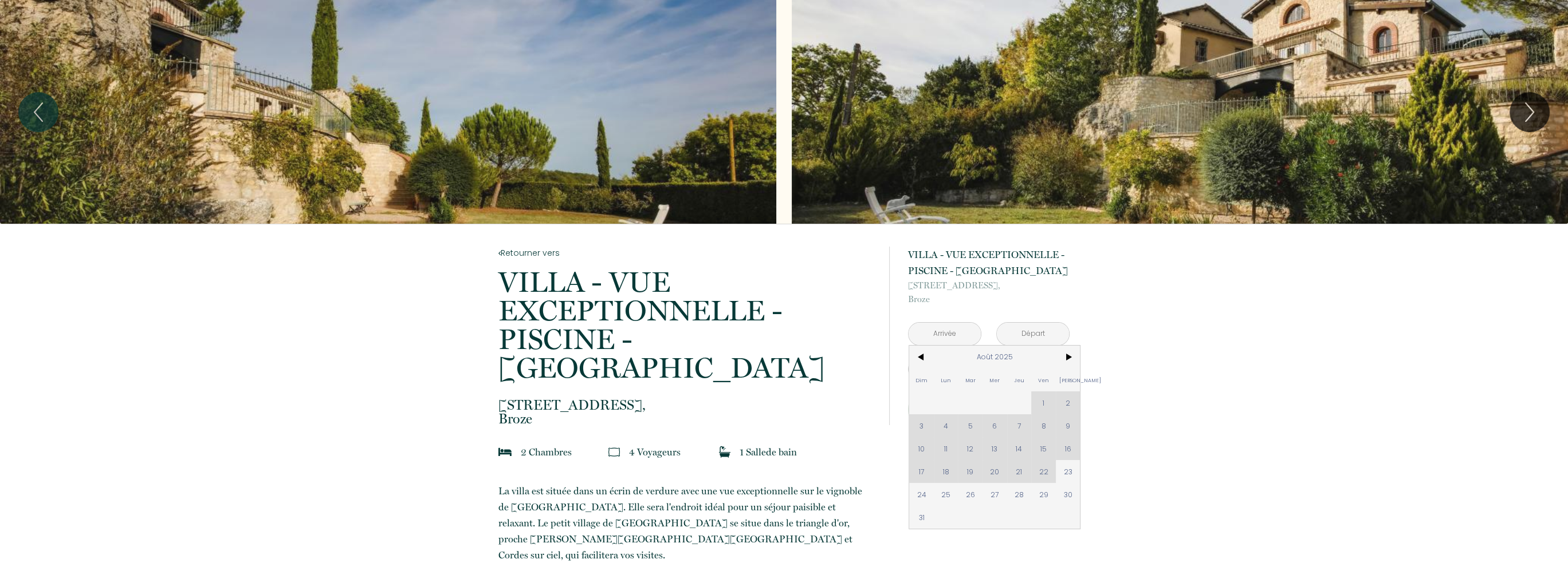
drag, startPoint x: 1076, startPoint y: 472, endPoint x: 997, endPoint y: 492, distance: 81.5
click at [1076, 472] on span "23" at bounding box center [1067, 471] width 24 height 23
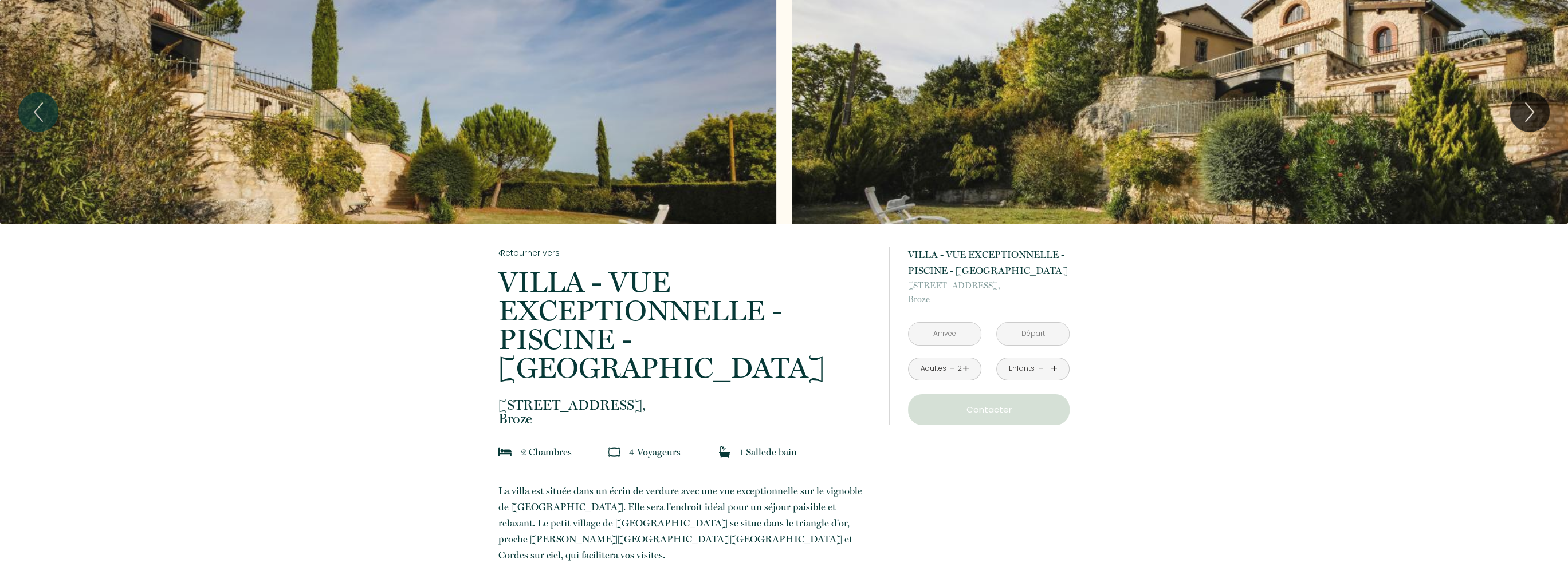
type input "Sam 23 Août 2025"
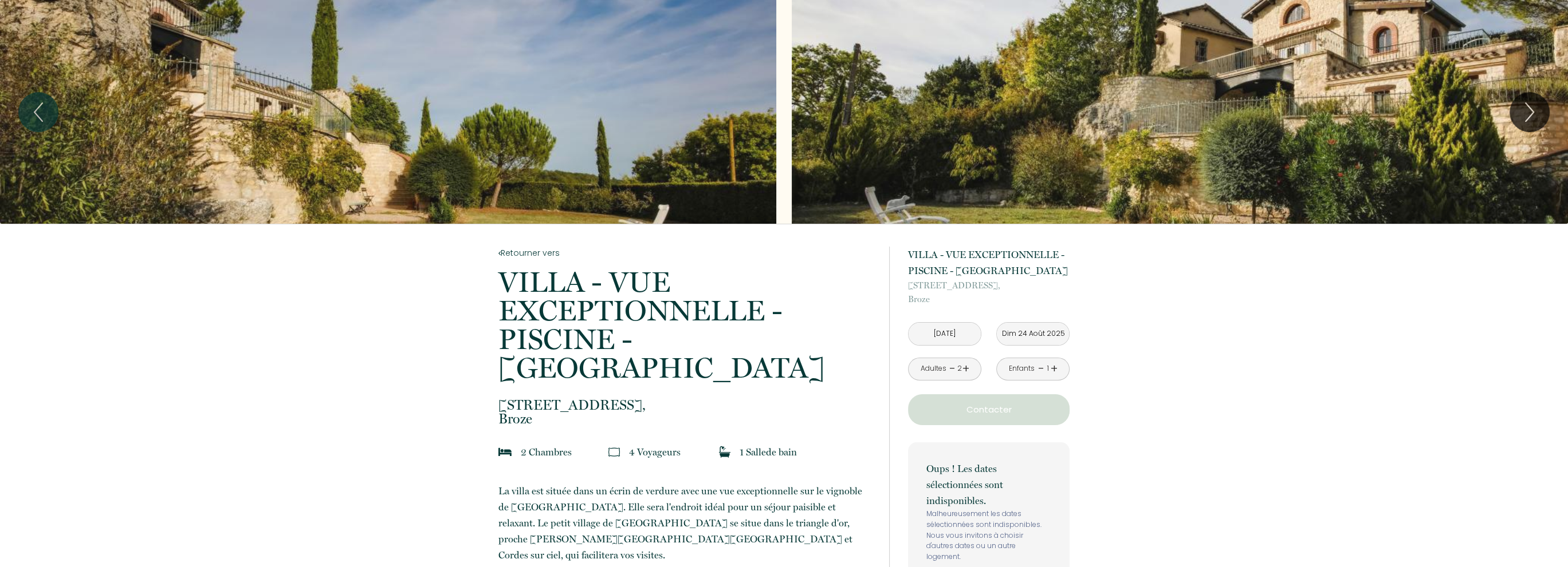
click at [1034, 328] on input "Dim 24 Août 2025" at bounding box center [1033, 333] width 72 height 23
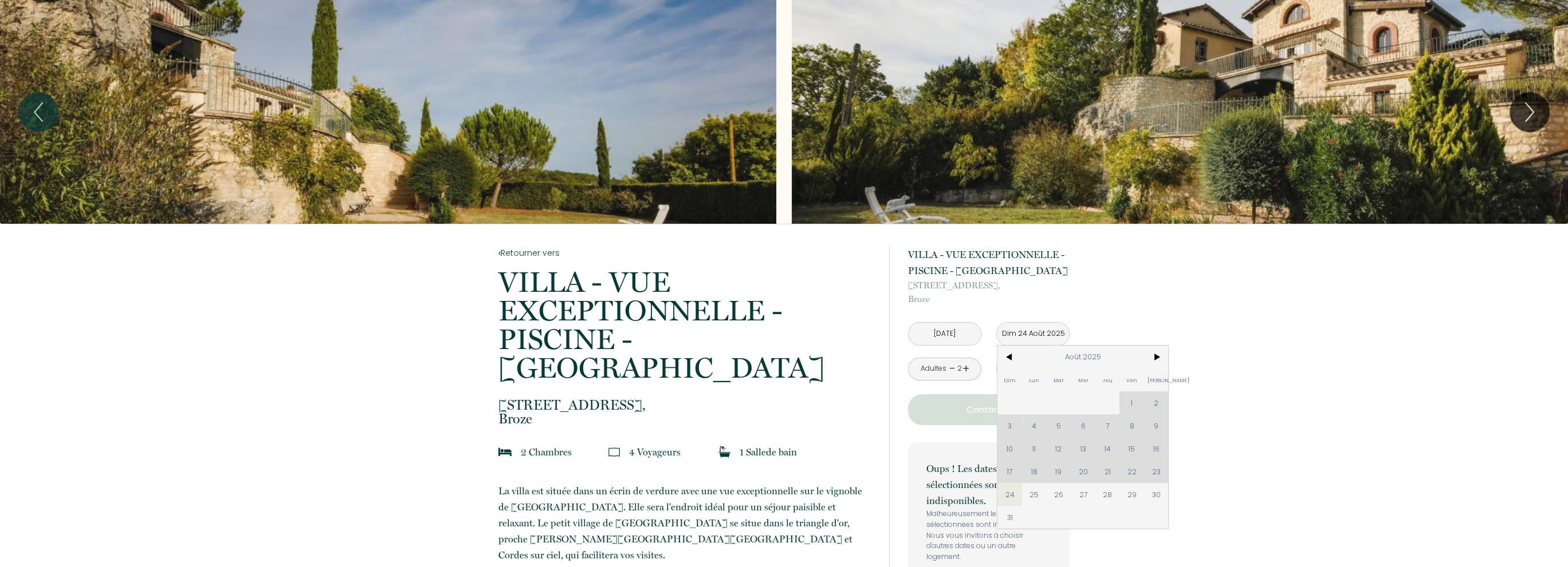
click at [1102, 496] on span "28" at bounding box center [1107, 494] width 24 height 23
type input "Jeu 28 Août 2025"
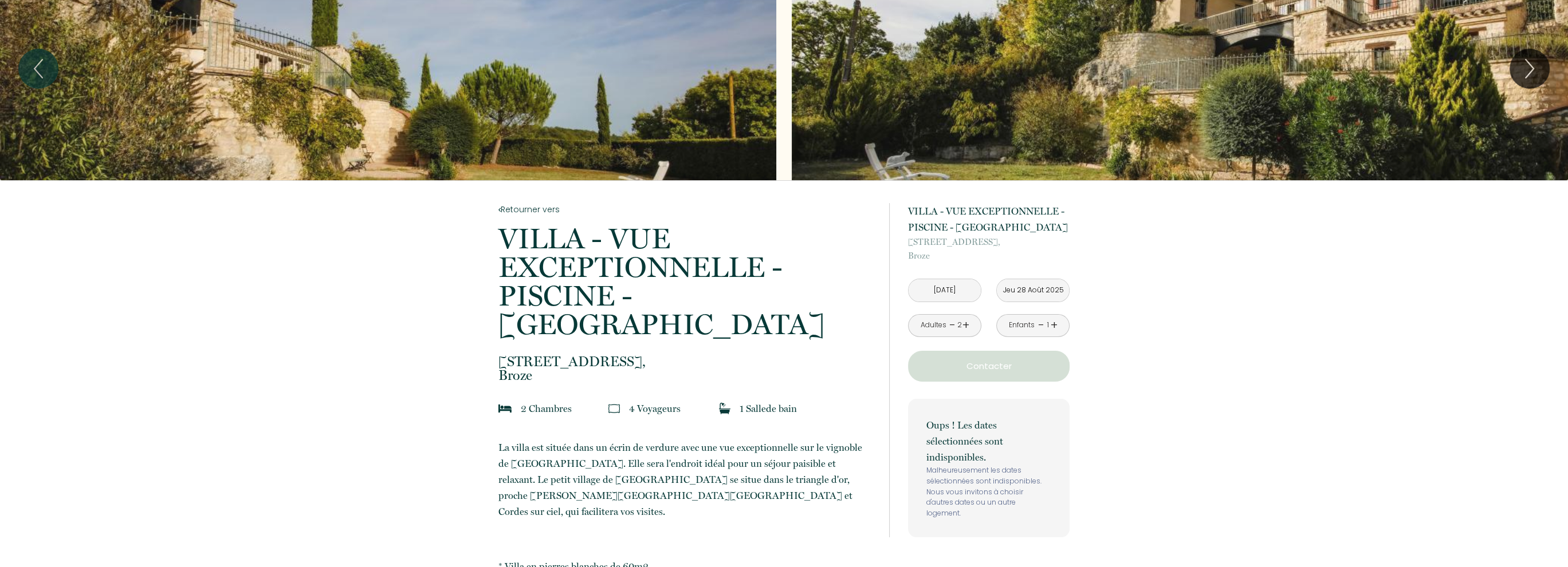
scroll to position [114, 0]
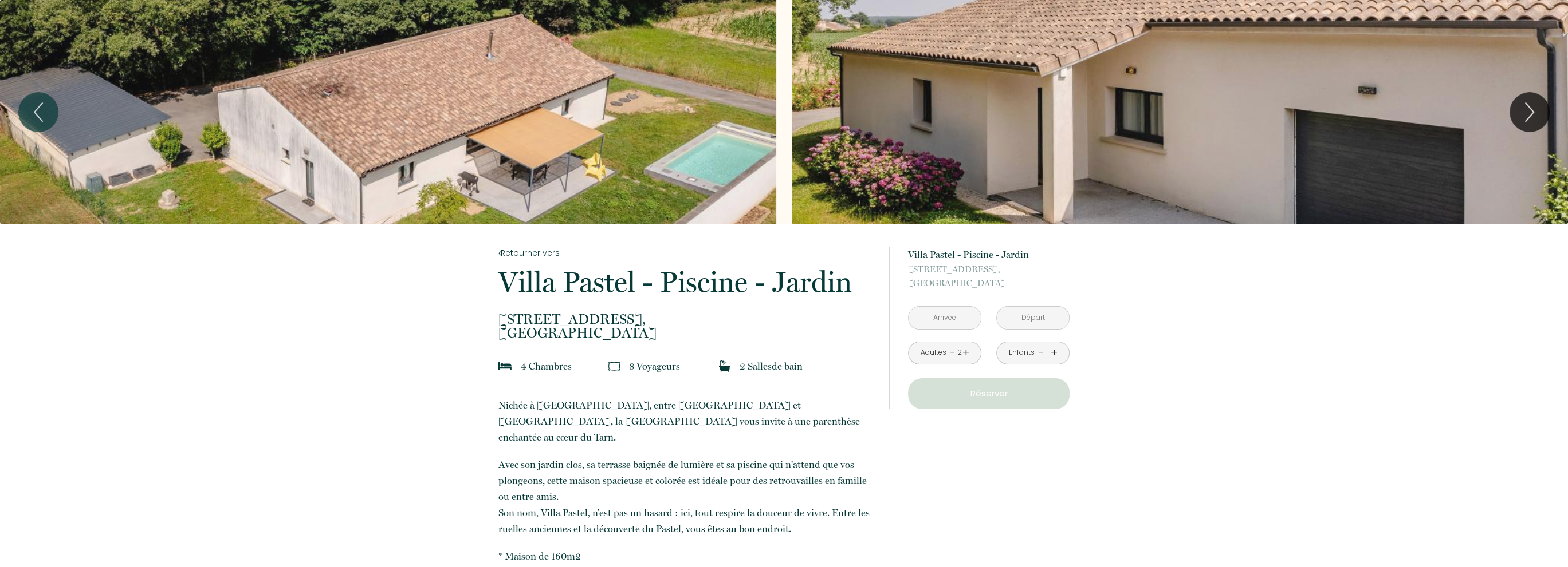
click at [971, 318] on input "text" at bounding box center [944, 318] width 72 height 23
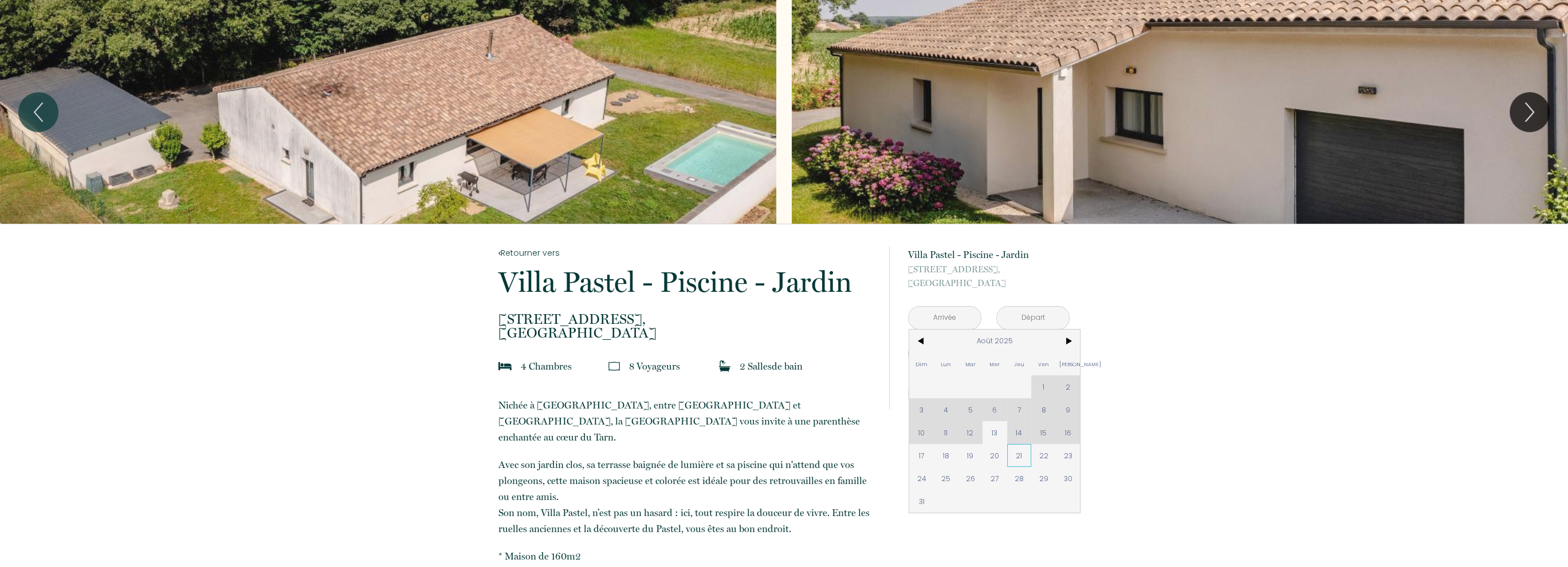
click at [1022, 457] on span "21" at bounding box center [1018, 455] width 24 height 23
type input "[DEMOGRAPHIC_DATA][DATE]"
type input "Ven 22 Août 2025"
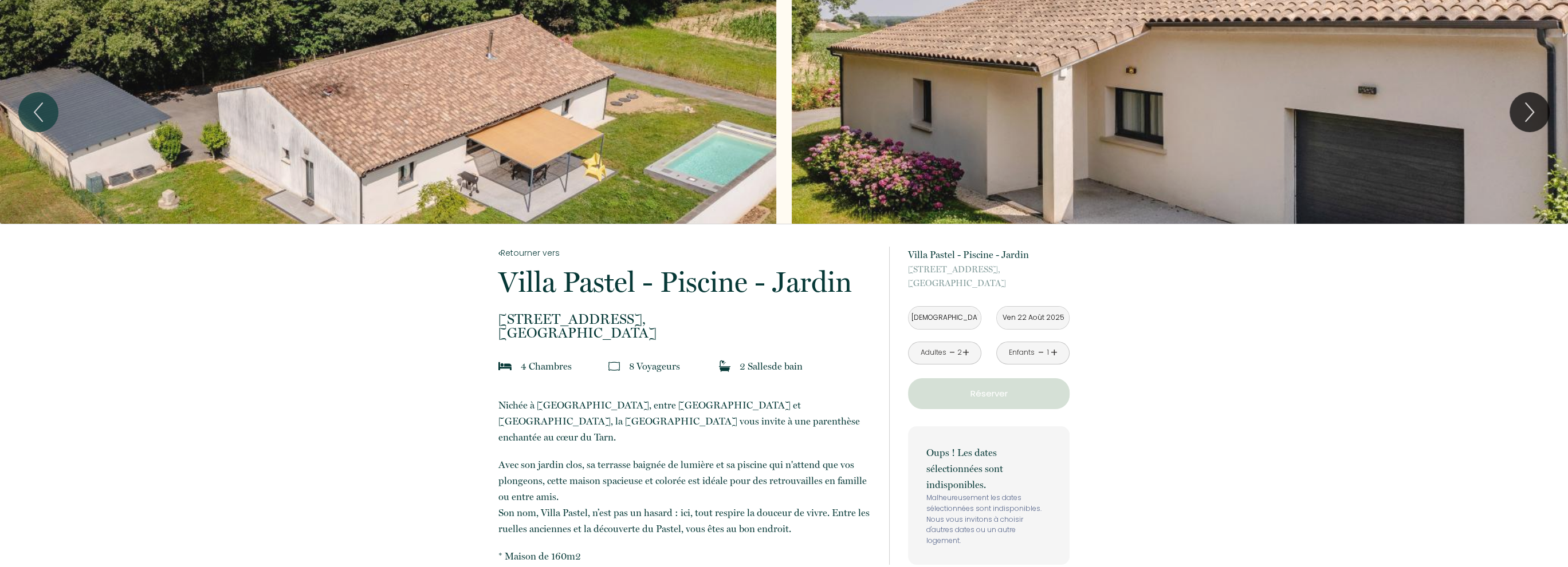
click at [960, 316] on input "[DEMOGRAPHIC_DATA][DATE]" at bounding box center [944, 318] width 72 height 23
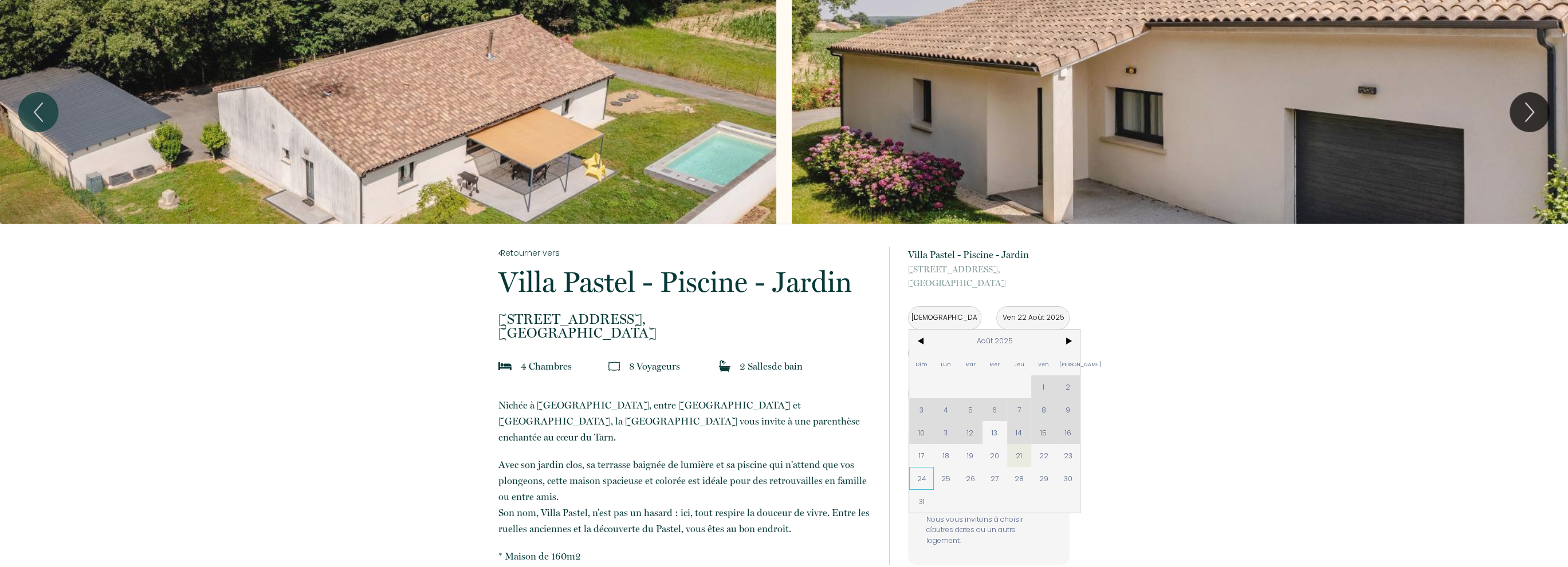
click at [912, 483] on span "24" at bounding box center [921, 478] width 24 height 23
type input "Dim 24 Août 2025"
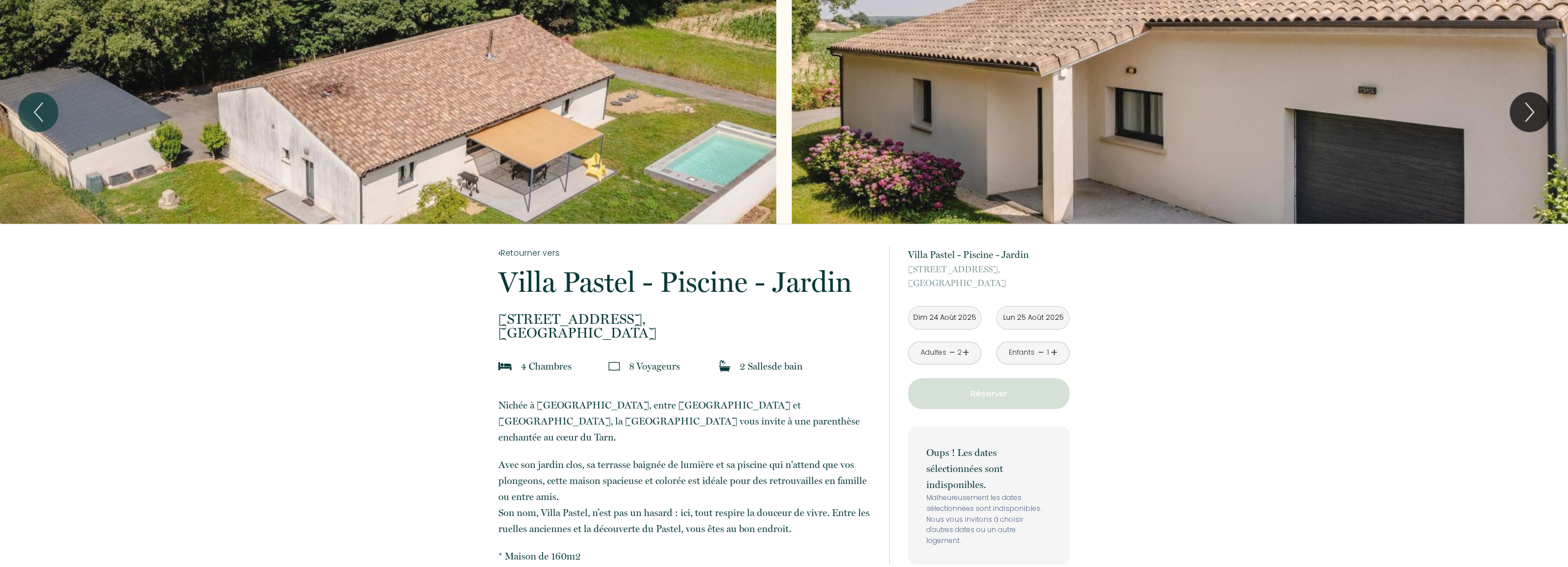
click at [1041, 321] on input "Lun 25 Août 2025" at bounding box center [1033, 318] width 72 height 23
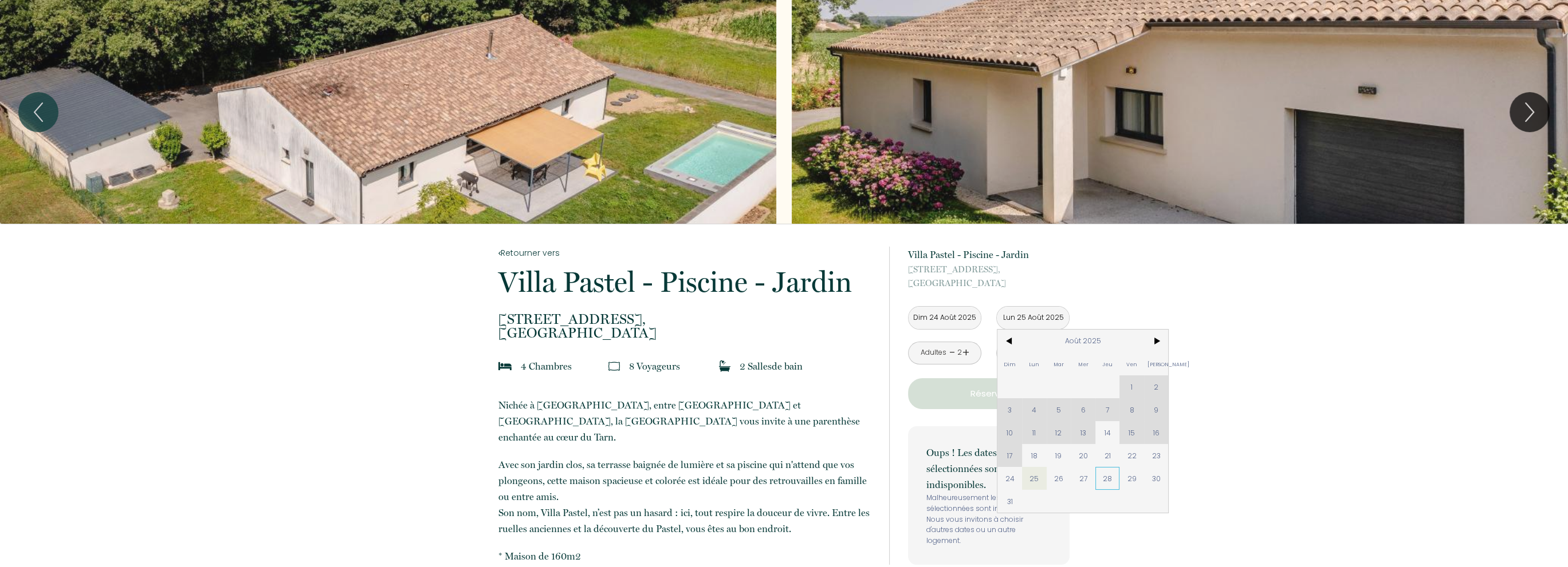
click at [1104, 475] on span "28" at bounding box center [1107, 478] width 24 height 23
type input "Jeu 28 Août 2025"
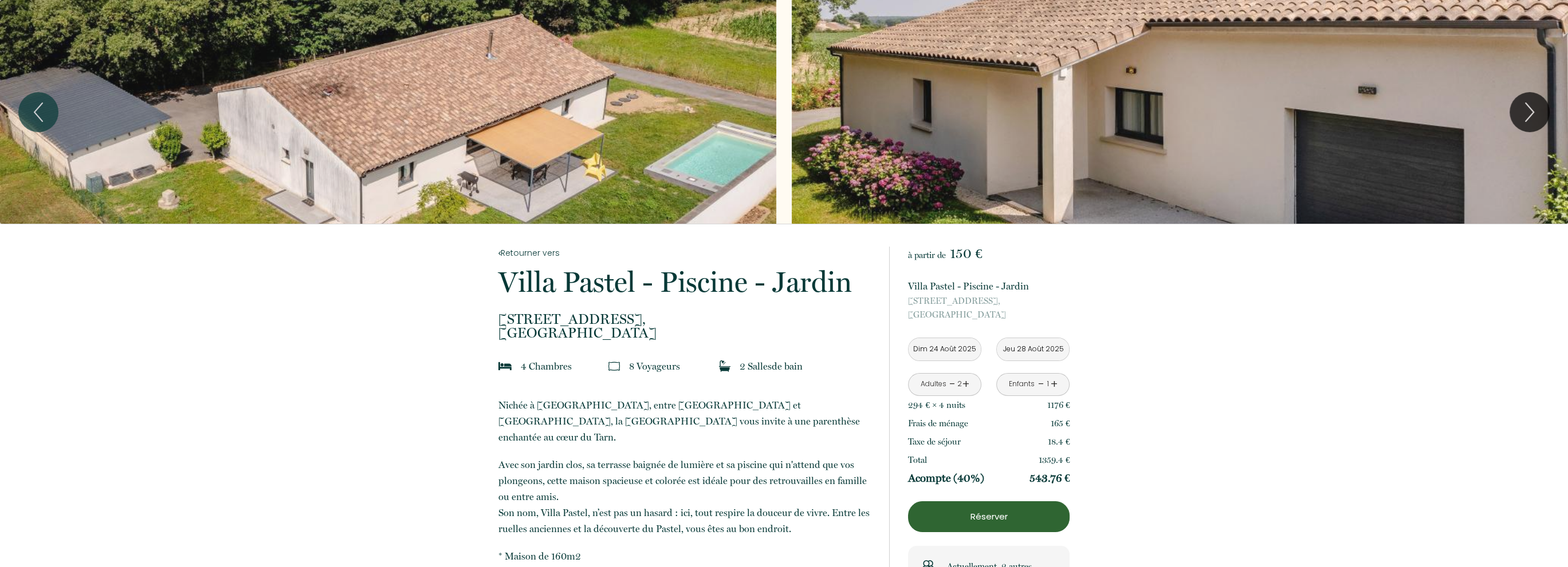
click at [949, 347] on input "Dim 24 Août 2025" at bounding box center [944, 349] width 72 height 23
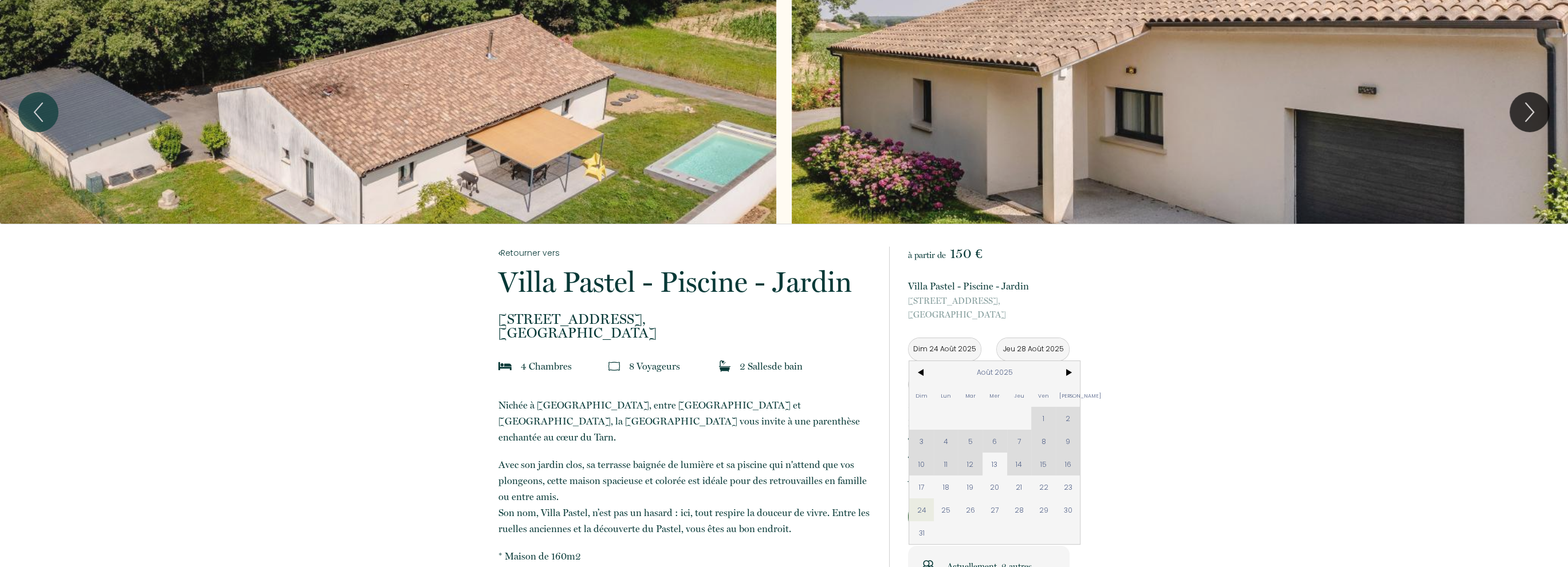
click at [1022, 490] on span "21" at bounding box center [1018, 486] width 24 height 23
type input "[DEMOGRAPHIC_DATA][DATE]"
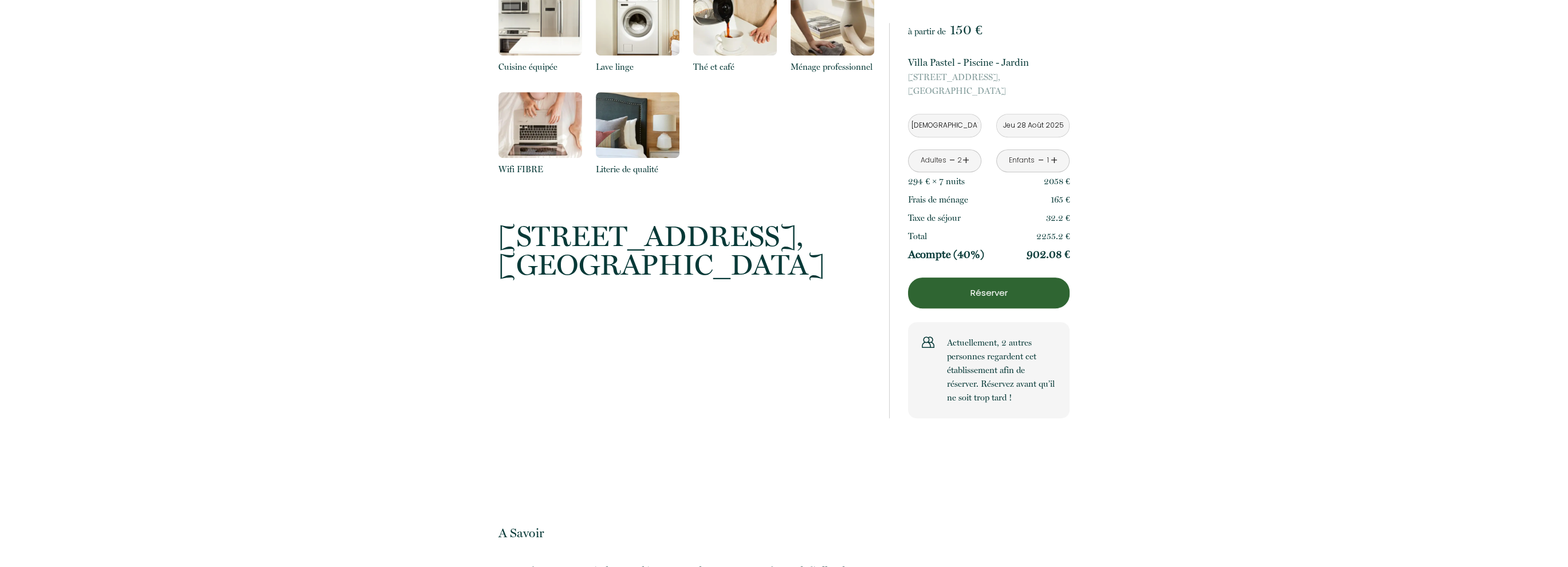
scroll to position [1488, 0]
